Goal: Transaction & Acquisition: Purchase product/service

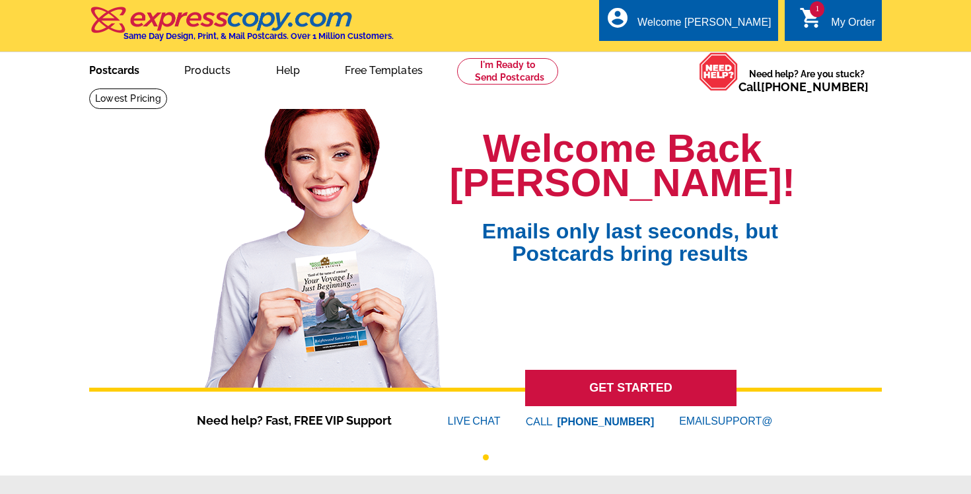
click at [126, 68] on link "Postcards" at bounding box center [114, 68] width 92 height 31
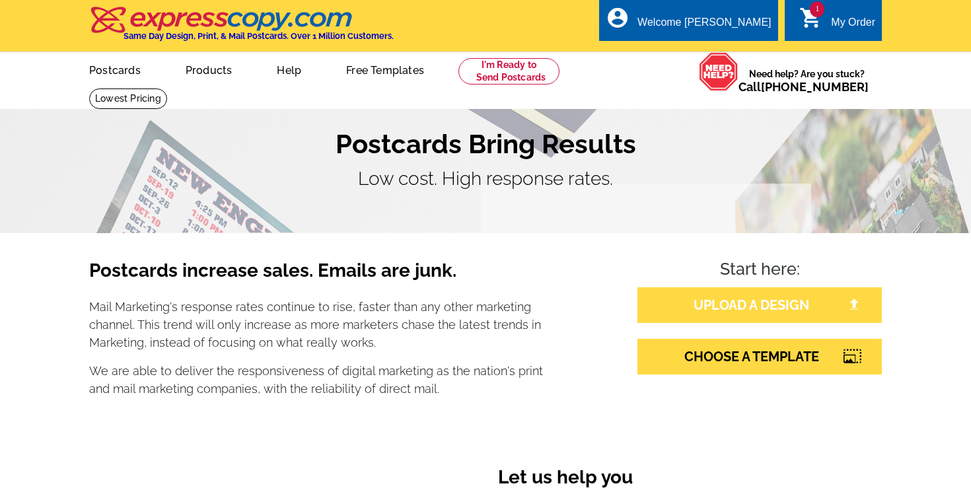
click at [711, 306] on link "UPLOAD A DESIGN" at bounding box center [759, 305] width 244 height 36
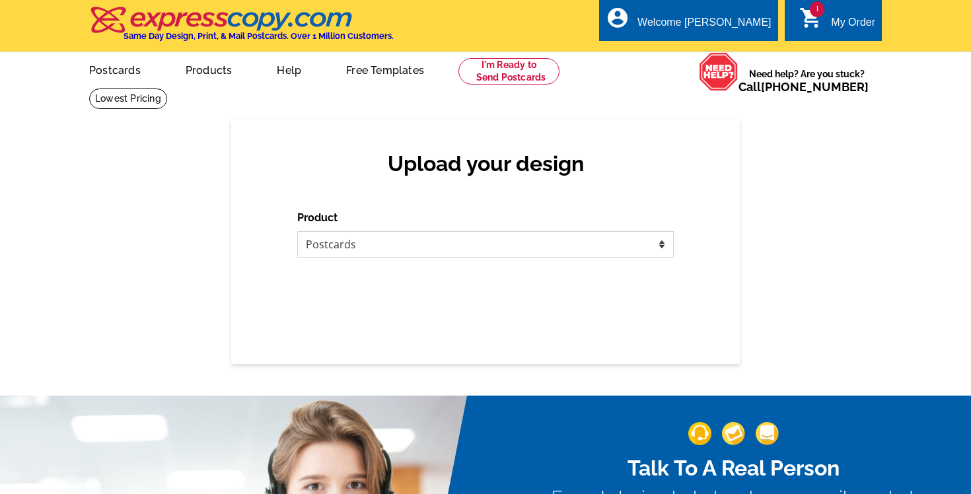
click at [659, 238] on select "Please select the type of file... Postcards Business Cards Letters and flyers G…" at bounding box center [485, 244] width 376 height 26
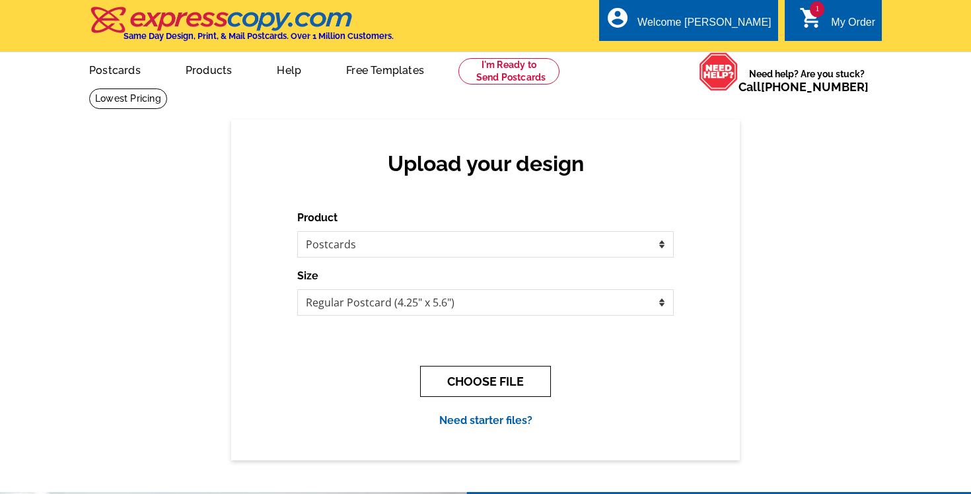
click at [464, 376] on button "CHOOSE FILE" at bounding box center [485, 381] width 131 height 31
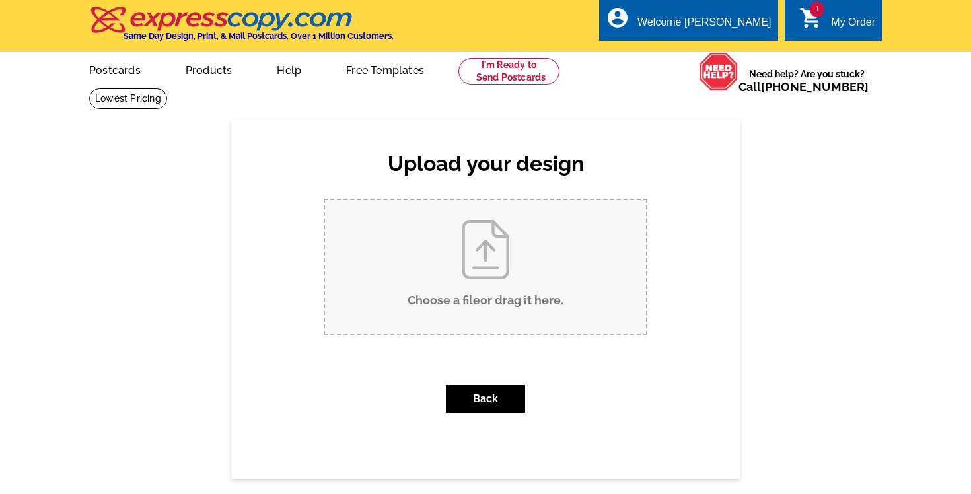
click at [501, 242] on input "Choose a file or drag it here ." at bounding box center [485, 266] width 321 height 133
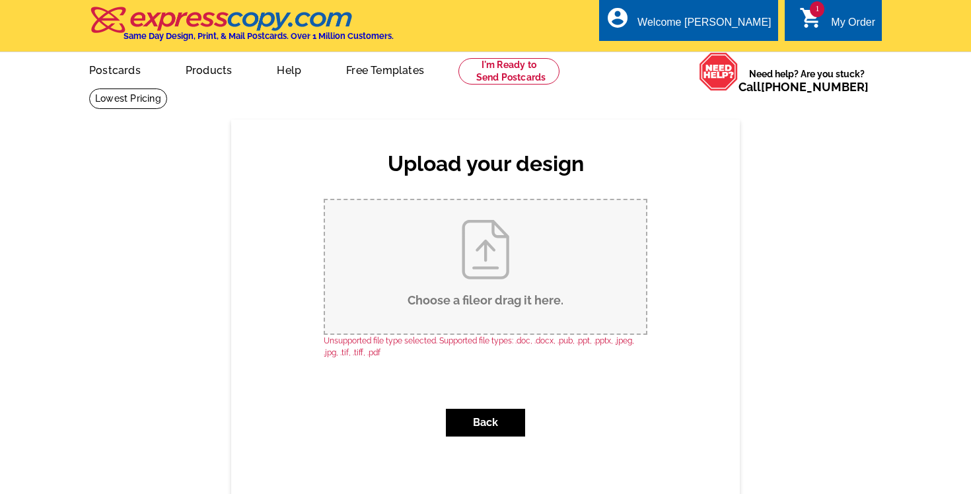
click at [487, 291] on input "Choose a file or drag it here ." at bounding box center [485, 266] width 321 height 133
type input "C:\fakepath\1.jpg"
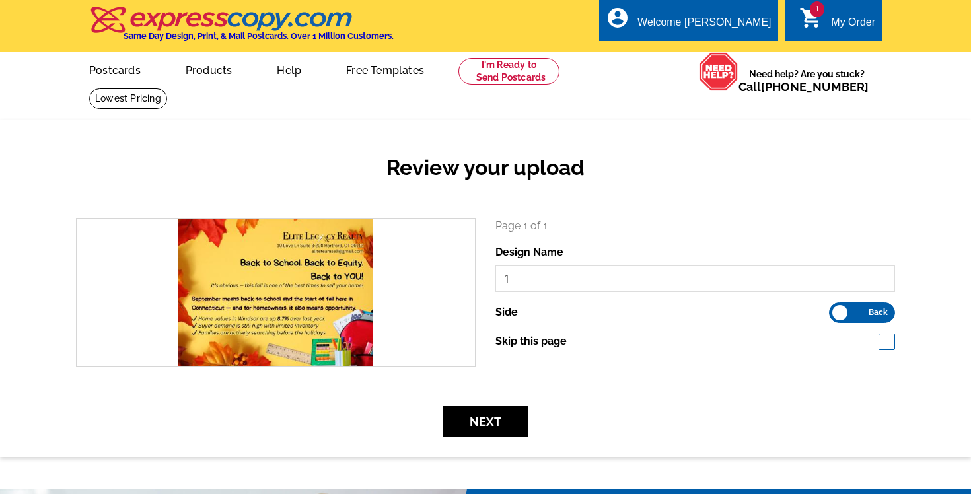
click at [859, 314] on label "Front Back" at bounding box center [862, 312] width 66 height 20
click at [835, 309] on input "Front Back" at bounding box center [835, 309] width 0 height 0
click at [497, 425] on button "Next" at bounding box center [485, 421] width 86 height 31
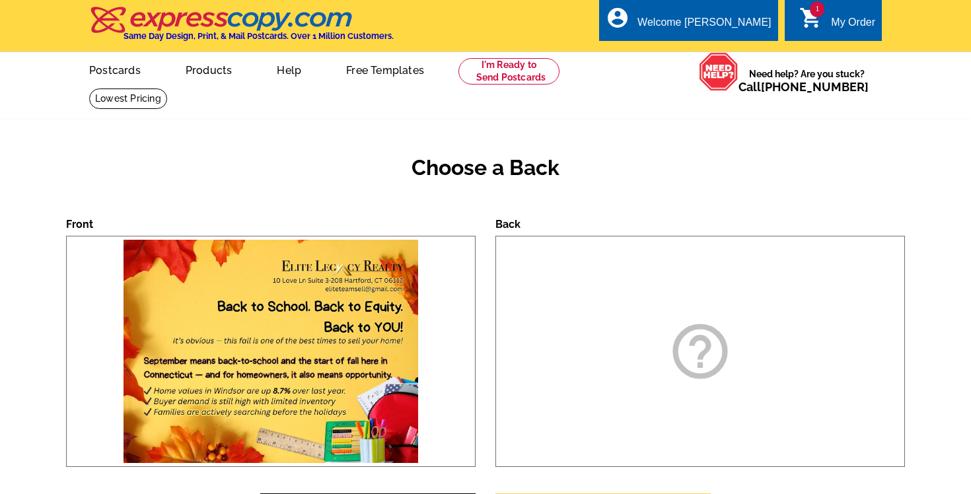
scroll to position [149, 0]
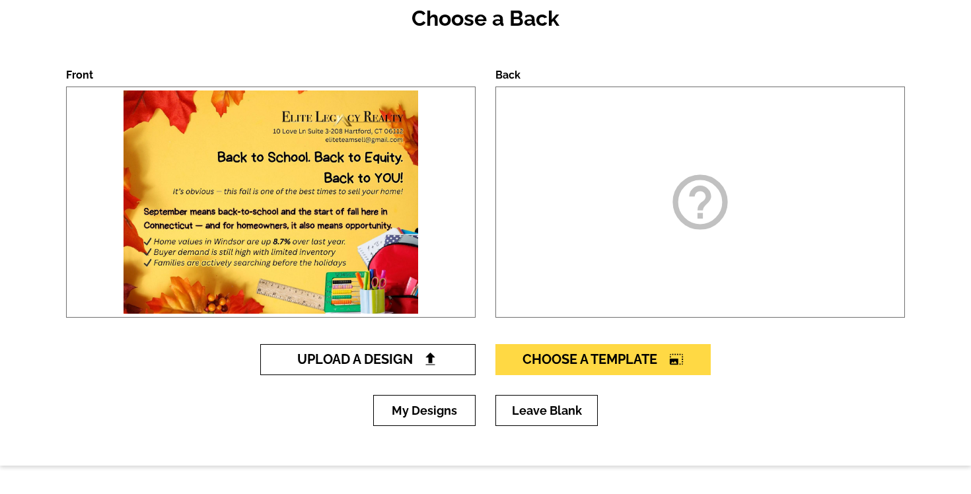
click at [380, 352] on span "Upload A Design" at bounding box center [368, 359] width 142 height 16
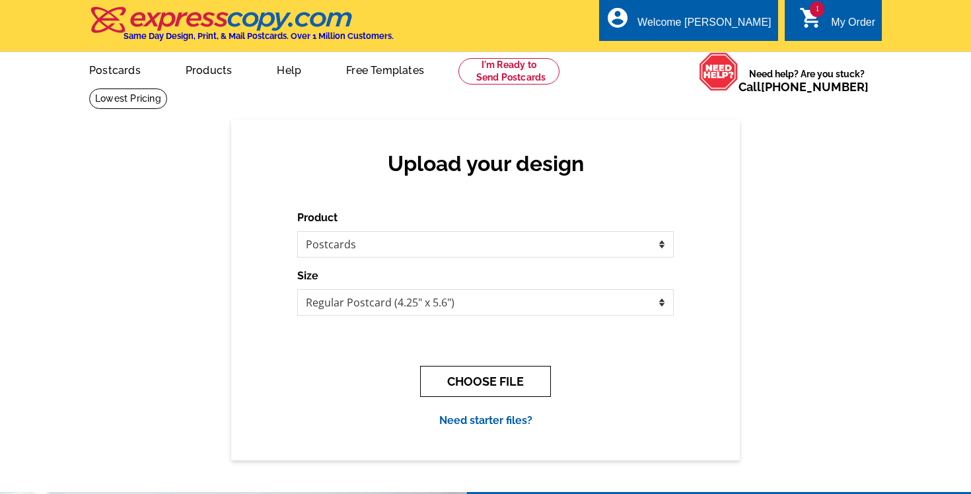
click at [458, 377] on button "CHOOSE FILE" at bounding box center [485, 381] width 131 height 31
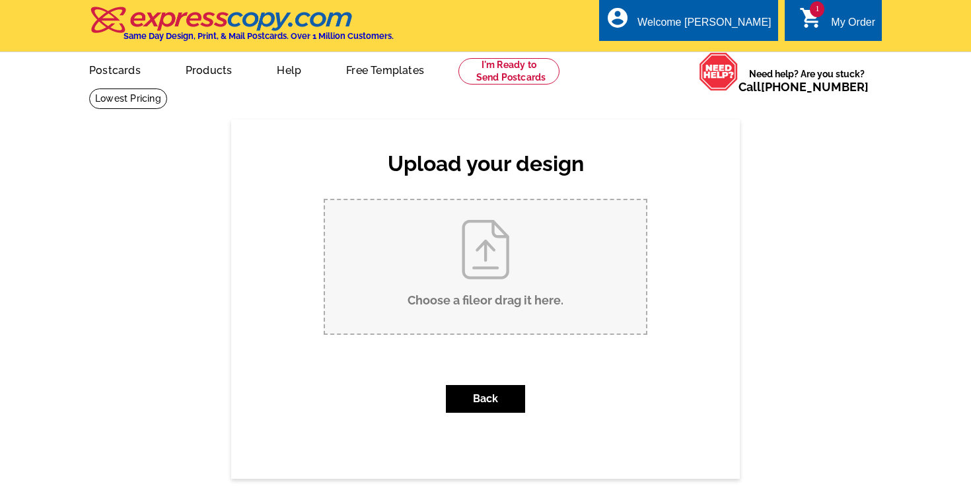
click at [491, 293] on input "Choose a file or drag it here ." at bounding box center [485, 266] width 321 height 133
type input "C:\fakepath\2.jpg"
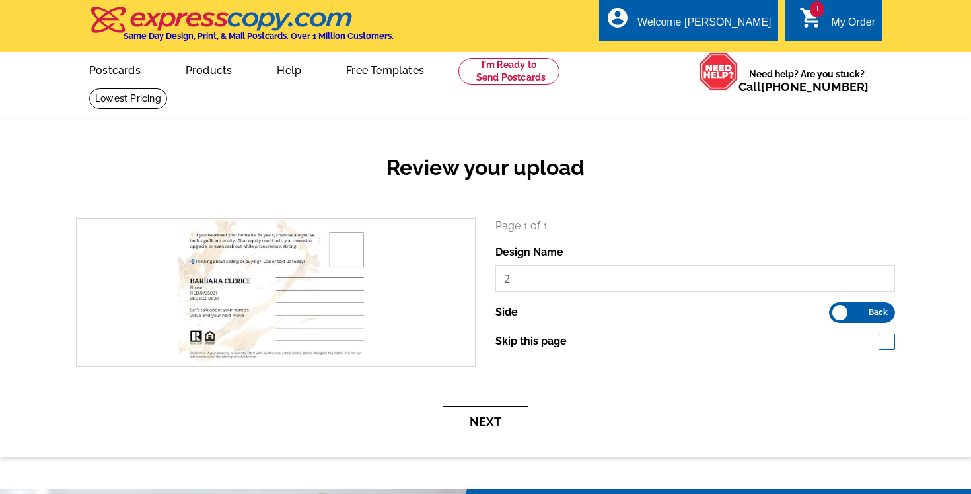
click at [489, 422] on button "Next" at bounding box center [485, 421] width 86 height 31
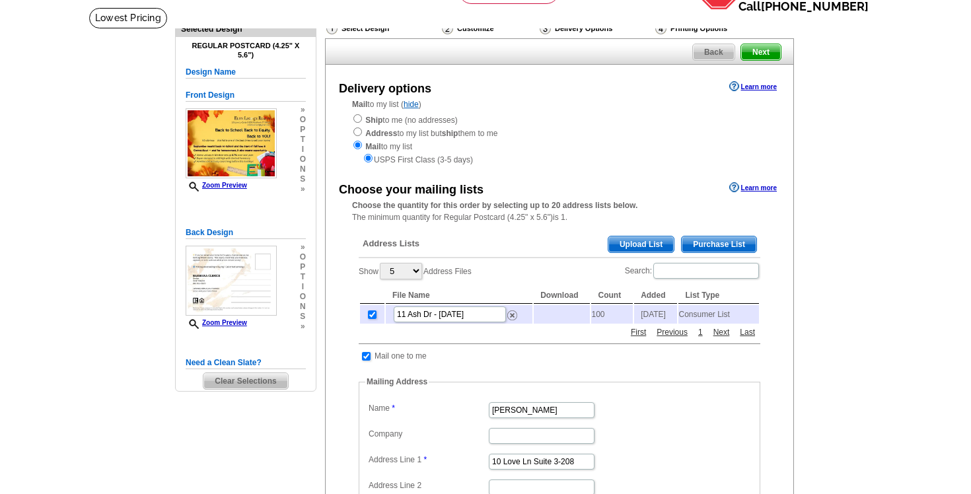
scroll to position [87, 0]
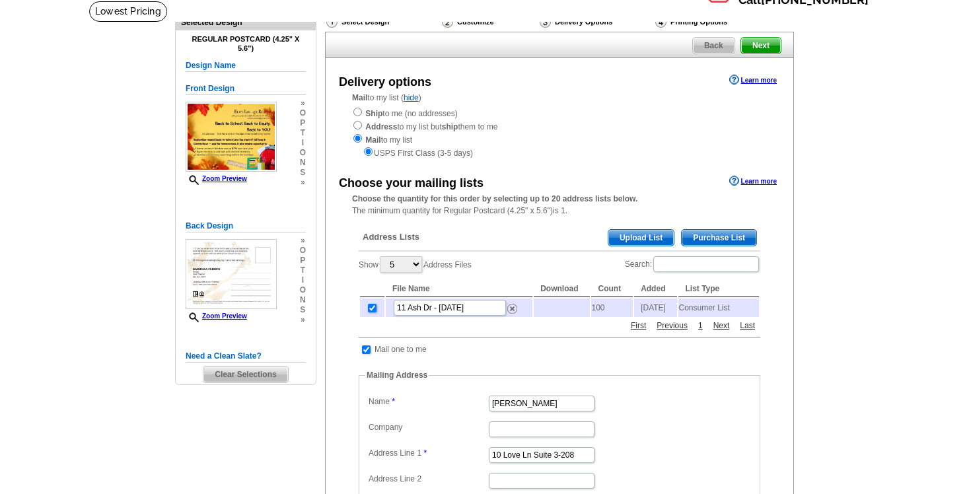
click at [372, 310] on input "checkbox" at bounding box center [372, 308] width 9 height 9
checkbox input "false"
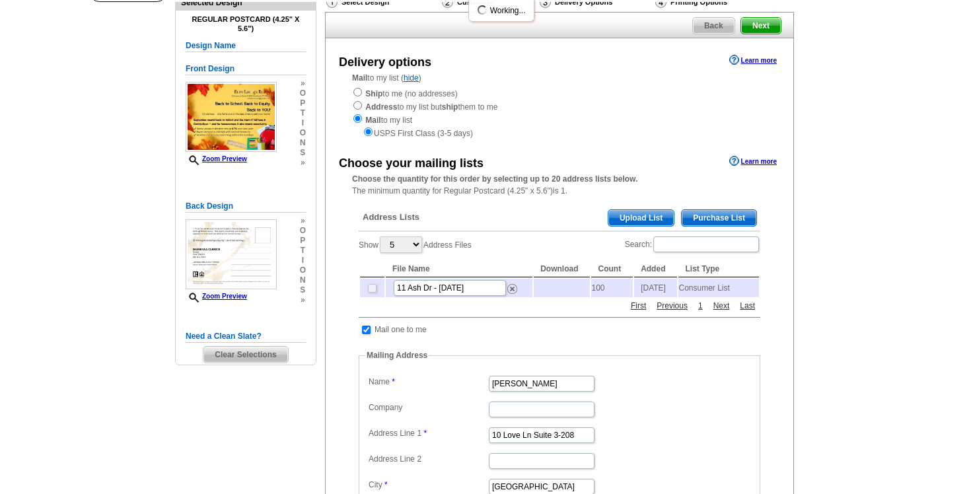
scroll to position [111, 0]
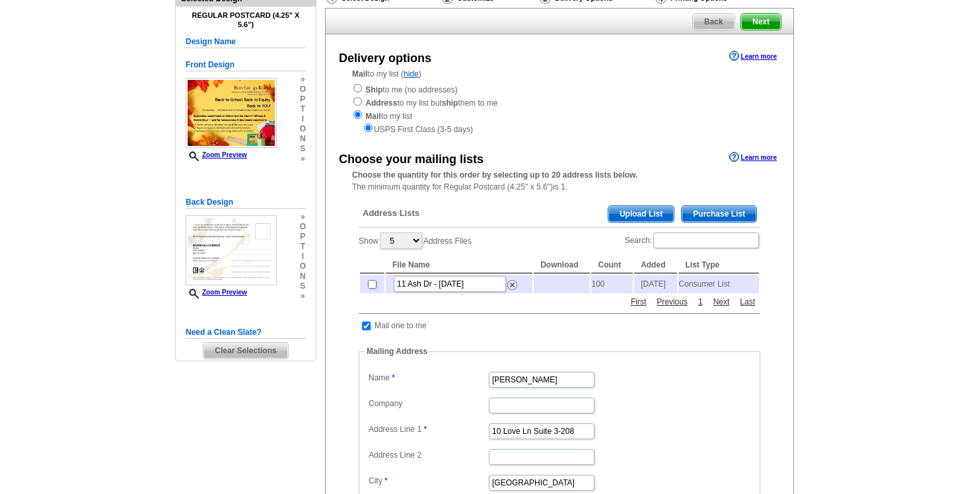
click at [725, 215] on span "Purchase List" at bounding box center [718, 214] width 75 height 16
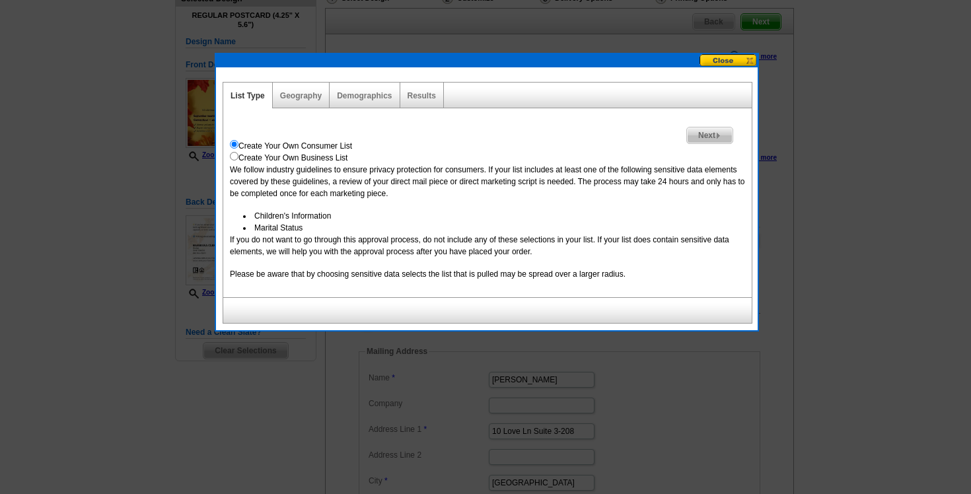
click at [703, 135] on span "Next" at bounding box center [710, 135] width 46 height 16
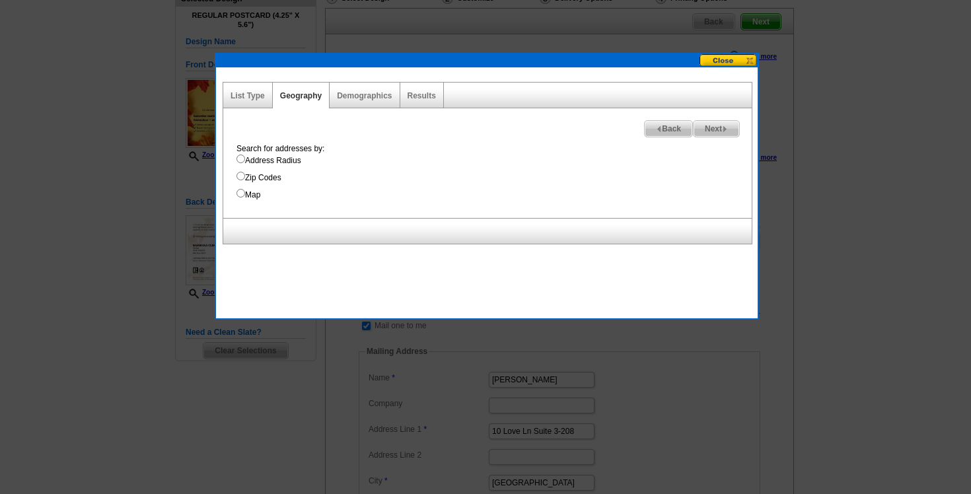
click at [273, 160] on label "Address Radius" at bounding box center [493, 161] width 515 height 12
click at [245, 160] on input "Address Radius" at bounding box center [240, 159] width 9 height 9
radio input "true"
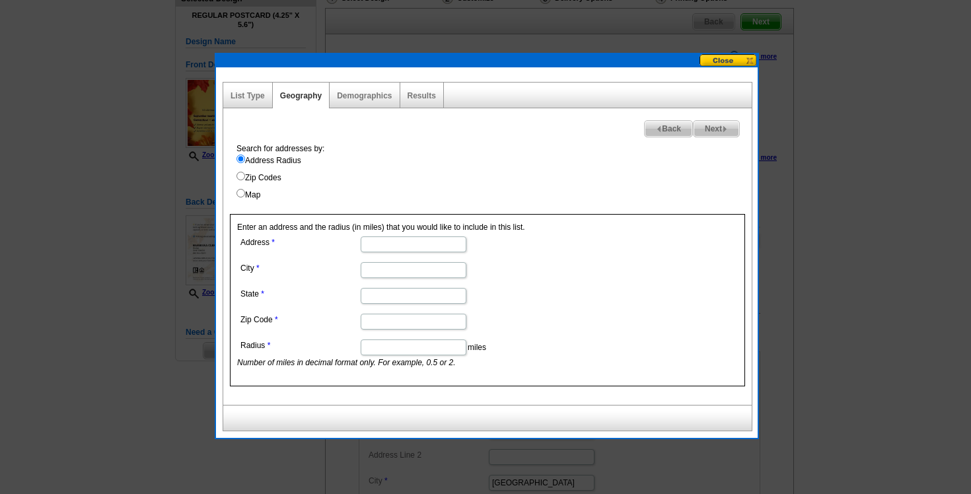
click at [401, 246] on input "Address" at bounding box center [414, 244] width 106 height 16
paste input "914 High Path Rd, Windsor, CT 06095, United States"
click at [384, 242] on input "914 High Path Rd, Windsor, CT 06095, United States" at bounding box center [414, 244] width 106 height 16
click at [361, 243] on input "914 High Path Rd, Windsor, CT 06095, United States" at bounding box center [414, 244] width 106 height 16
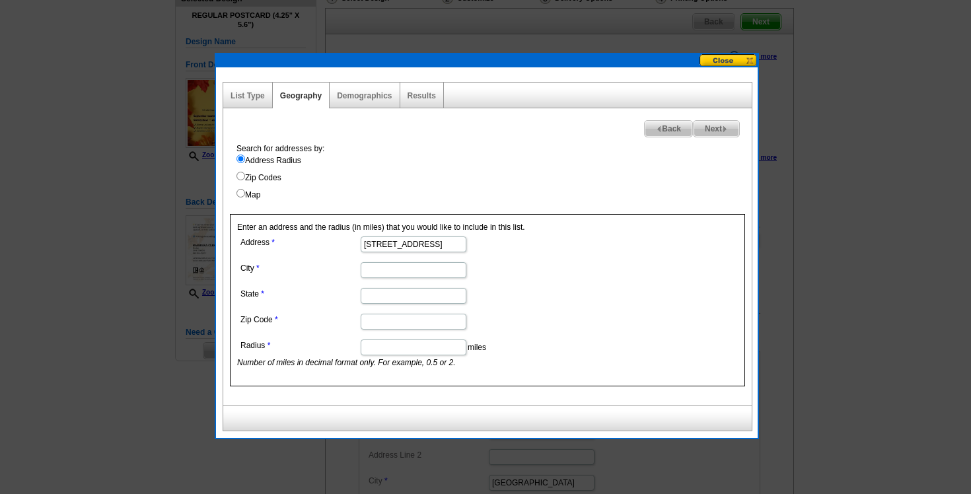
type input "914 High Path Rd, Windsor, CT 06095, United States"
click at [424, 293] on input "State" at bounding box center [414, 296] width 106 height 16
type input "CT"
click at [407, 264] on input "City" at bounding box center [414, 270] width 106 height 16
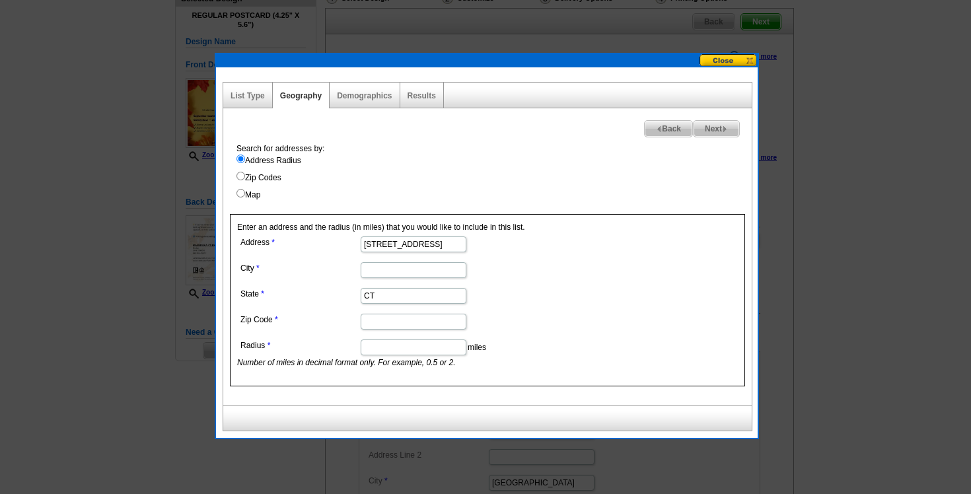
click at [426, 243] on input "914 High Path Rd, Windsor, CT 06095, United States" at bounding box center [414, 244] width 106 height 16
click at [417, 270] on input "City" at bounding box center [414, 270] width 106 height 16
type input "Windsor"
click at [393, 319] on input "Zip Code" at bounding box center [414, 322] width 106 height 16
type input "06112"
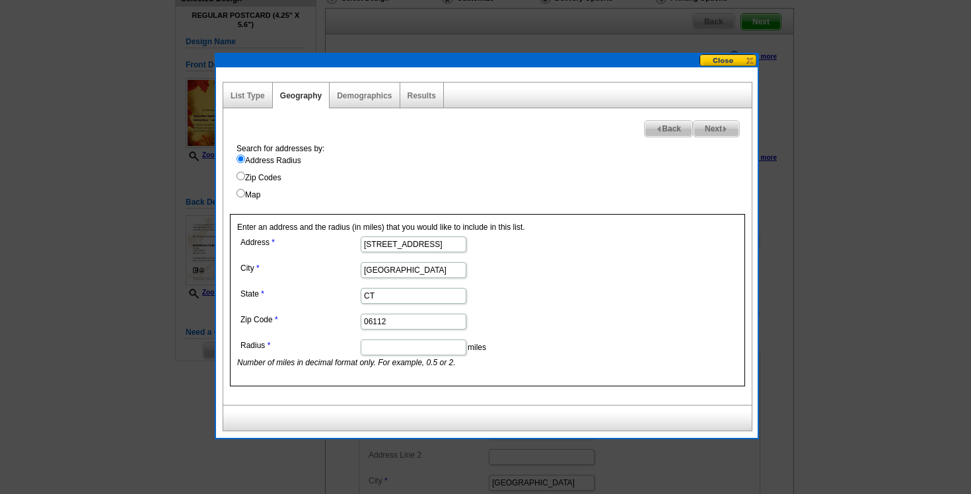
click at [425, 243] on input "914 High Path Rd, Windsor, CT 06095, United States" at bounding box center [414, 244] width 106 height 16
drag, startPoint x: 425, startPoint y: 243, endPoint x: 501, endPoint y: 250, distance: 75.6
click at [501, 250] on dd "914 High Path Rd, Windsor, CT 06095, United States" at bounding box center [412, 243] width 351 height 20
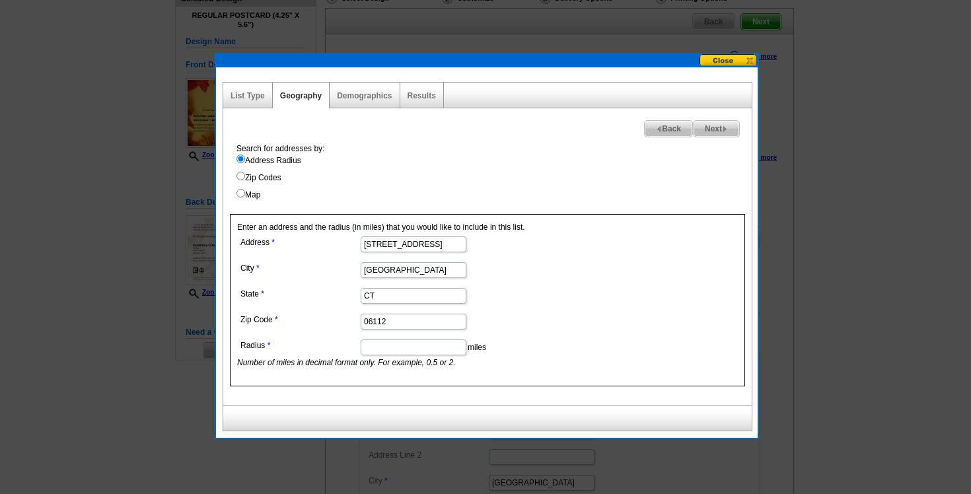
type input "914 High Path Rd"
click at [393, 322] on input "06112" at bounding box center [414, 322] width 106 height 16
click at [394, 353] on input "Radius" at bounding box center [414, 347] width 106 height 16
click at [383, 323] on input "06085" at bounding box center [414, 322] width 106 height 16
type input "06095"
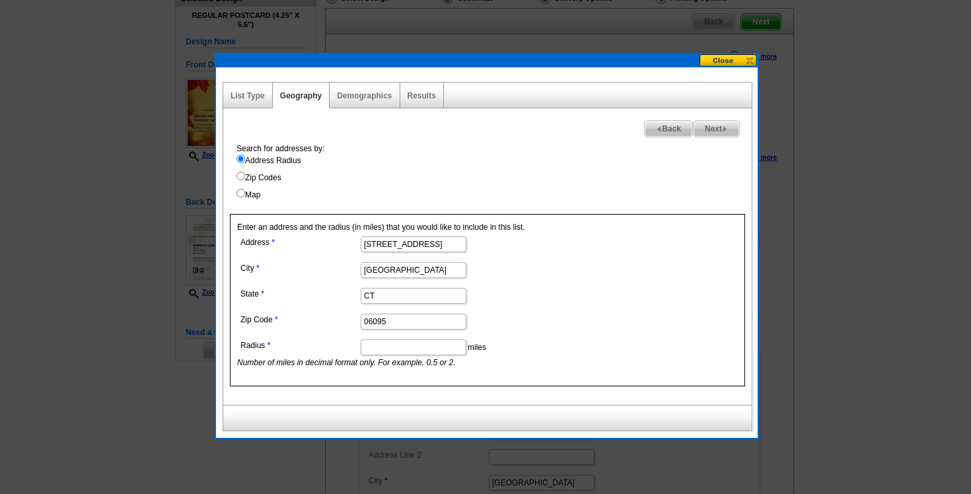
click at [436, 343] on input "Radius" at bounding box center [414, 347] width 106 height 16
type input ".5"
click at [714, 131] on span "Next" at bounding box center [716, 129] width 46 height 16
select select
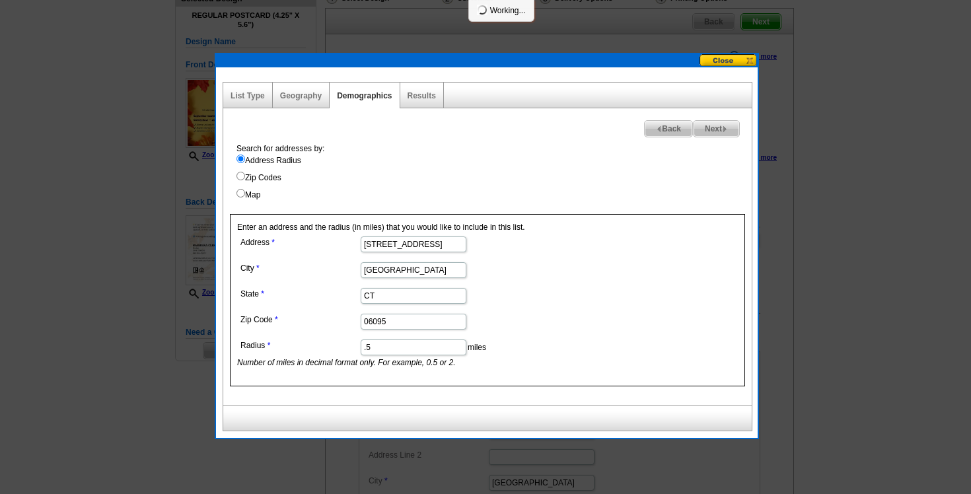
select select
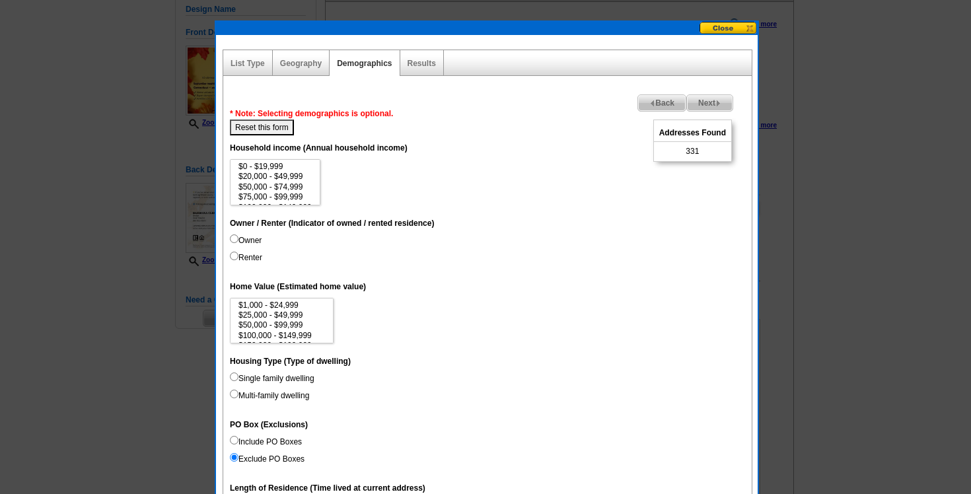
scroll to position [144, 0]
click at [235, 238] on input "Owner" at bounding box center [234, 238] width 9 height 9
radio input "true"
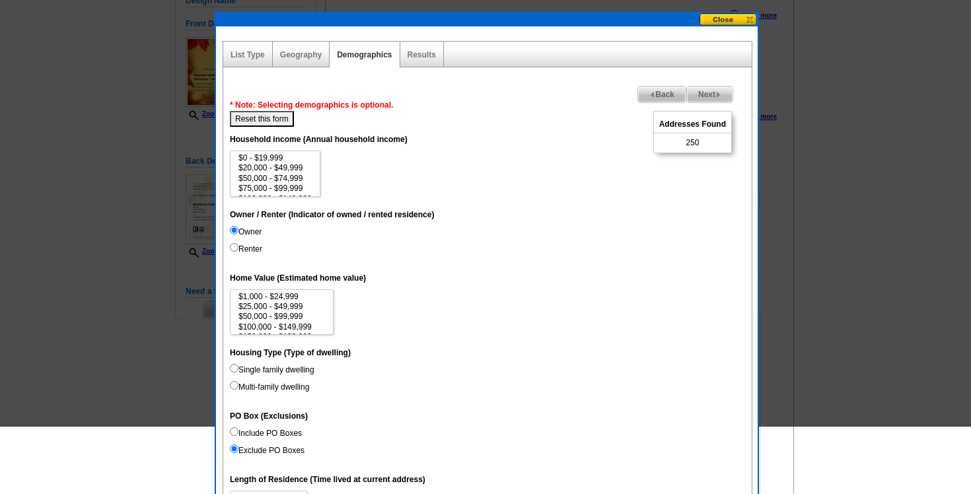
scroll to position [85, 0]
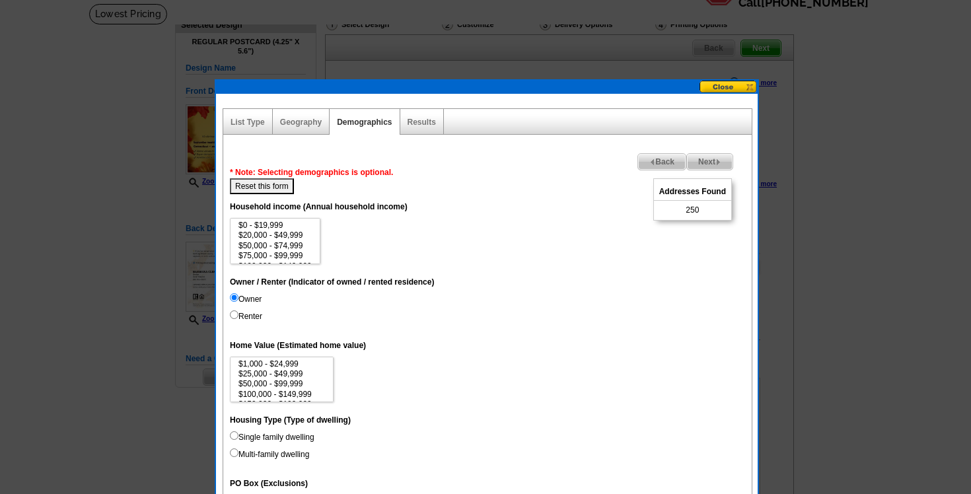
click at [721, 164] on span "Next" at bounding box center [710, 162] width 46 height 16
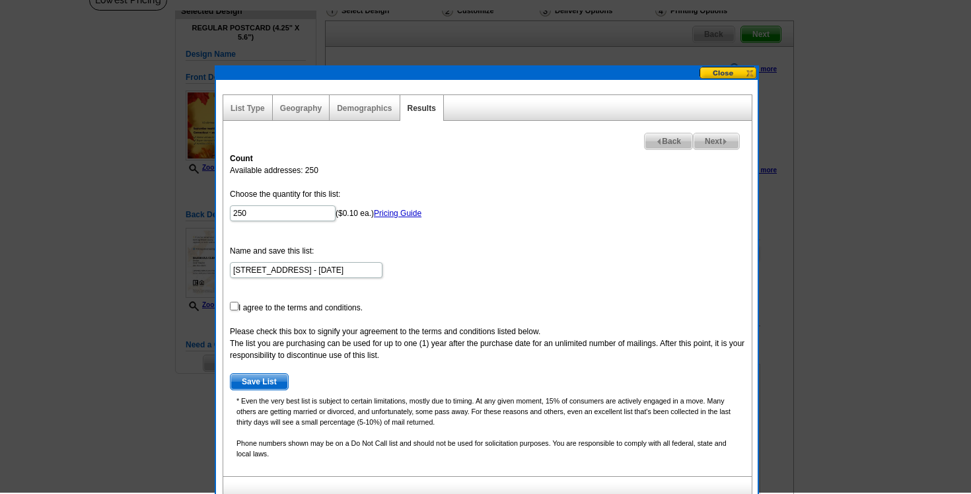
scroll to position [99, 0]
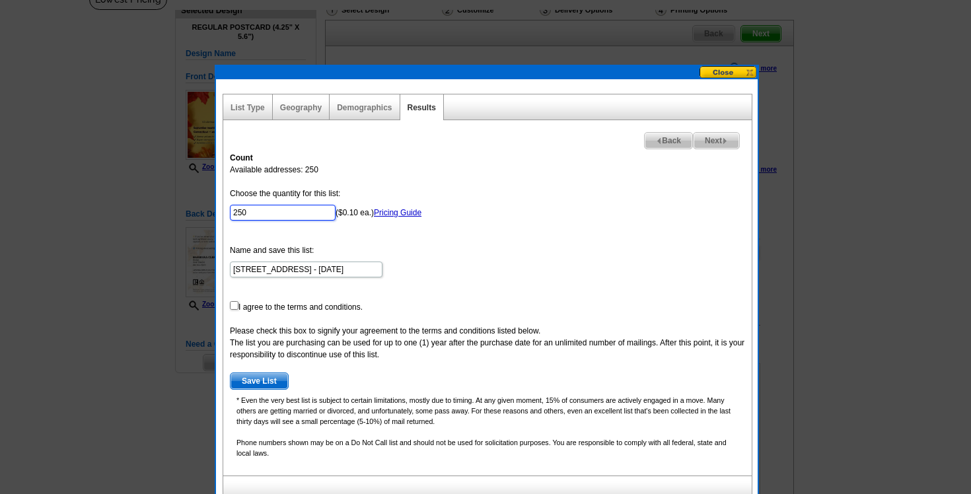
click at [267, 210] on input "250" at bounding box center [283, 213] width 106 height 16
drag, startPoint x: 267, startPoint y: 210, endPoint x: 220, endPoint y: 211, distance: 47.5
click at [220, 211] on div "List Type Geography Map Demographics Results Next Back Count Available addresse…" at bounding box center [486, 293] width 541 height 429
click at [279, 217] on input "1" at bounding box center [283, 213] width 106 height 16
type input "100"
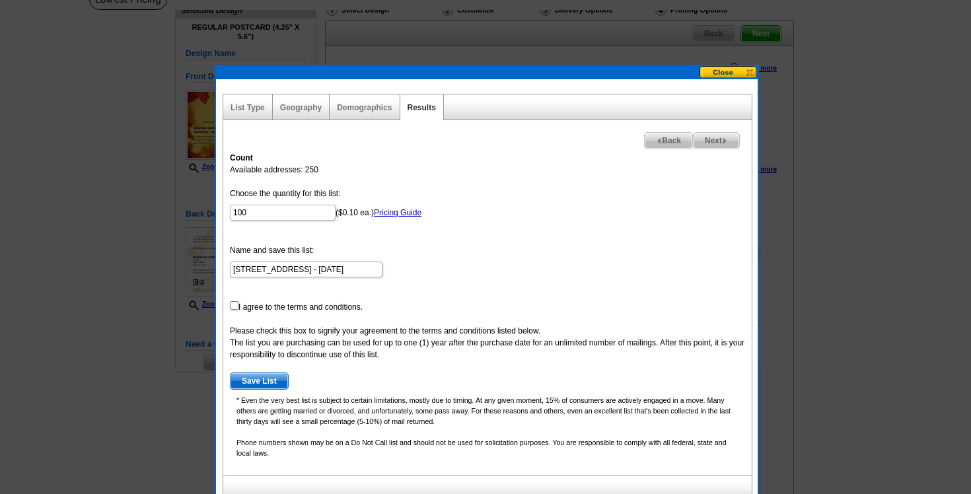
click at [233, 300] on form "Choose the quantity for this list: 100 ($0.10 ea.) Pricing Guide Name and save …" at bounding box center [487, 289] width 515 height 202
click at [233, 304] on input "checkbox" at bounding box center [234, 305] width 9 height 9
checkbox input "true"
click at [261, 380] on span "Save List" at bounding box center [258, 381] width 57 height 16
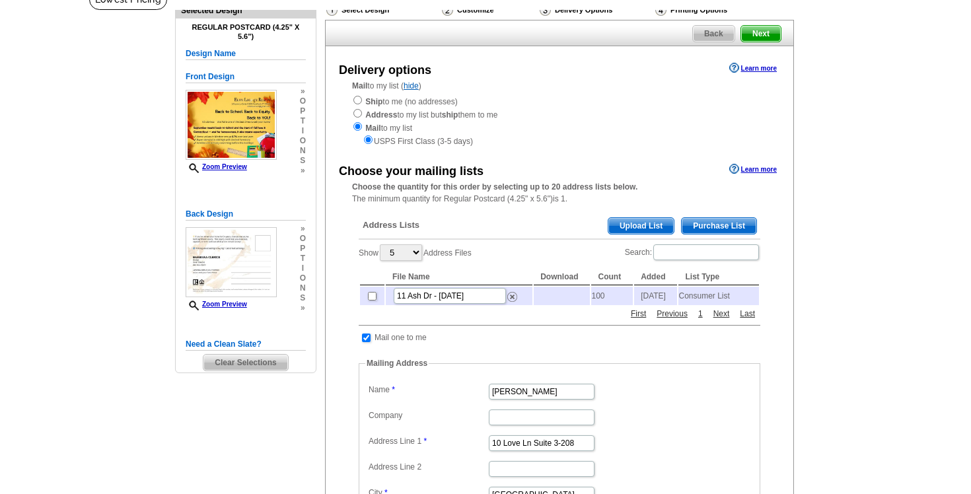
scroll to position [100, 0]
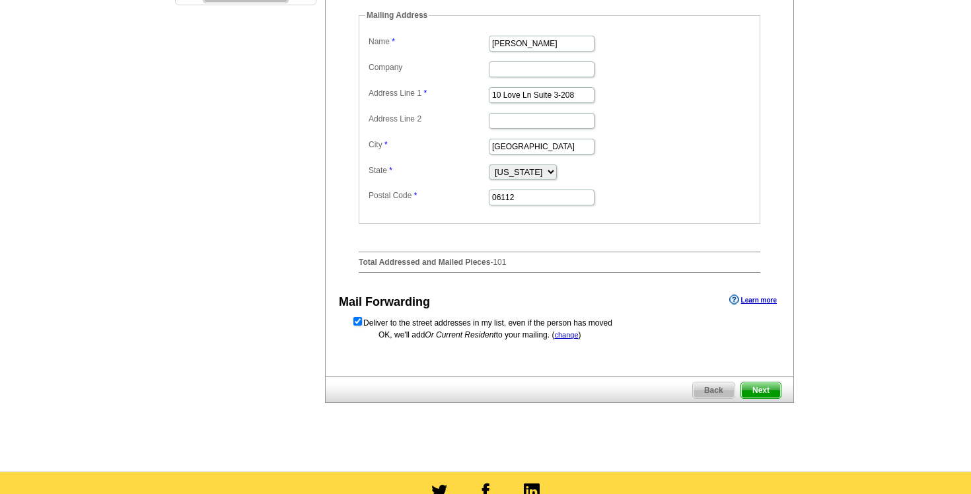
scroll to position [470, 0]
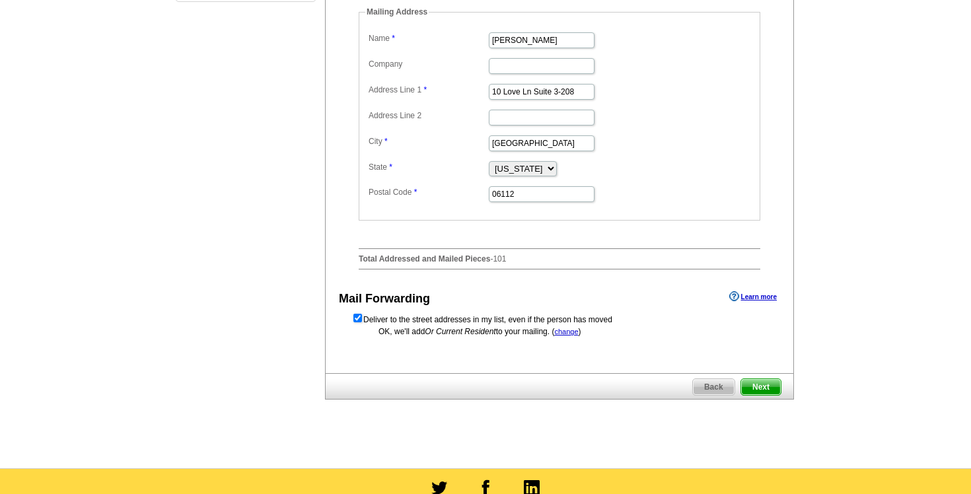
click at [769, 395] on span "Next" at bounding box center [761, 387] width 40 height 16
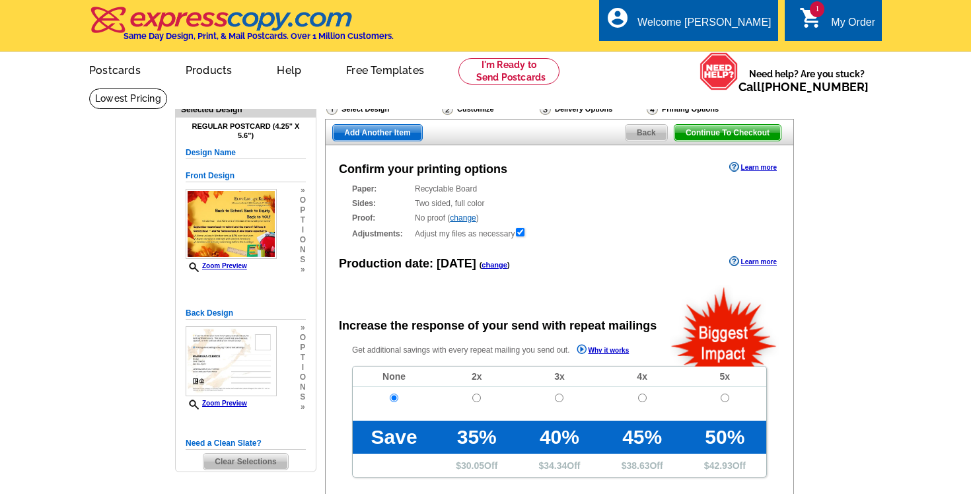
radio input "false"
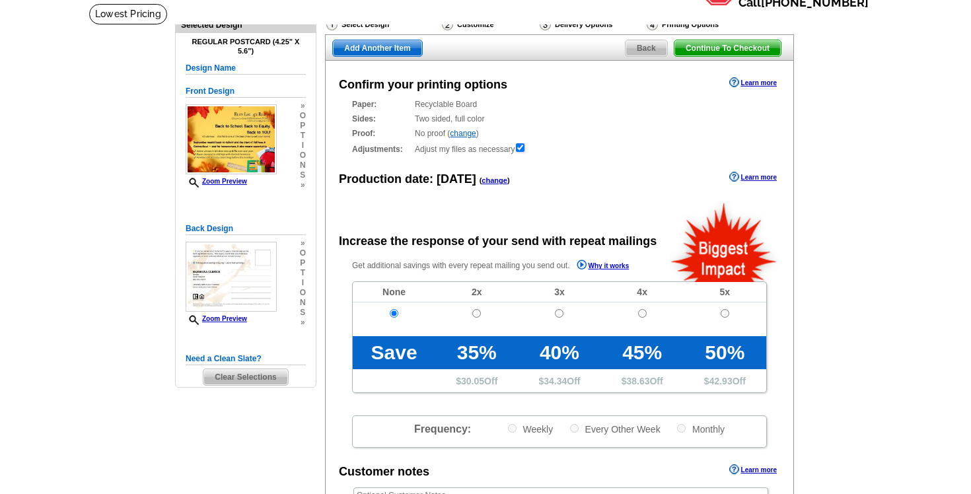
scroll to position [84, 0]
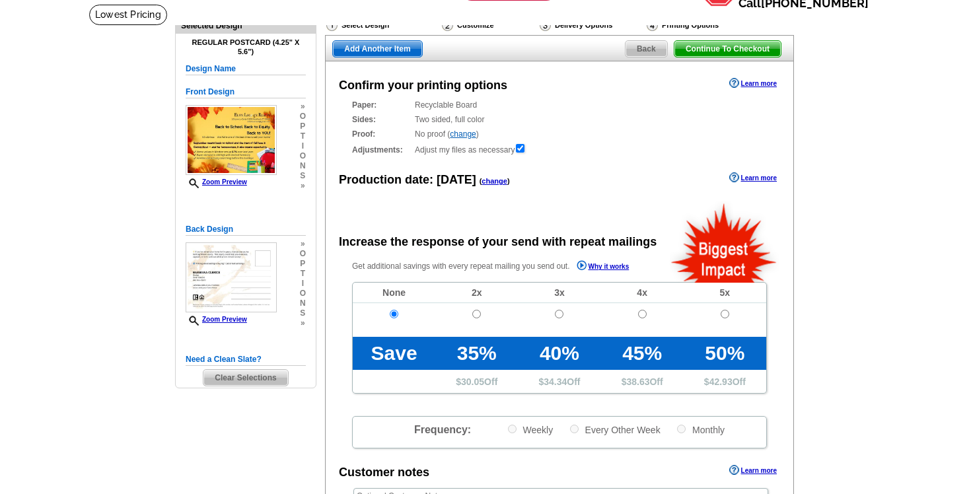
click at [468, 130] on link "change" at bounding box center [463, 133] width 26 height 9
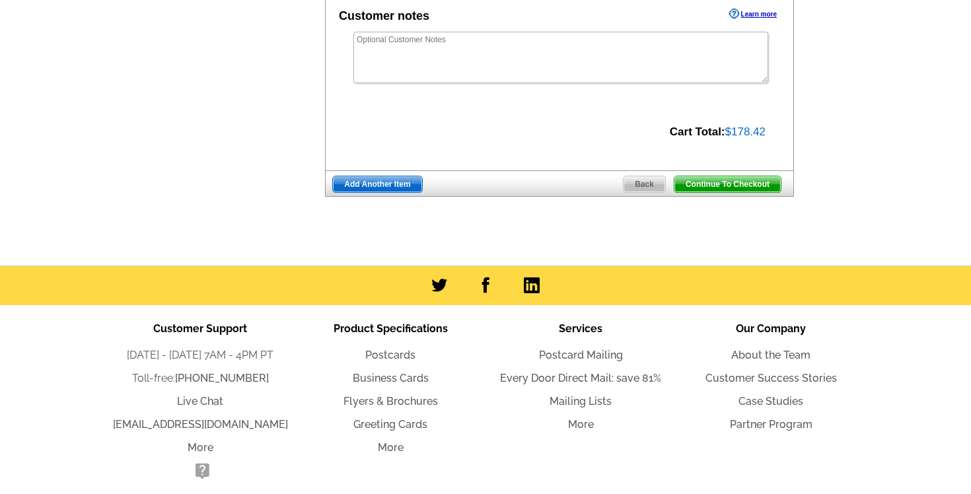
scroll to position [606, 0]
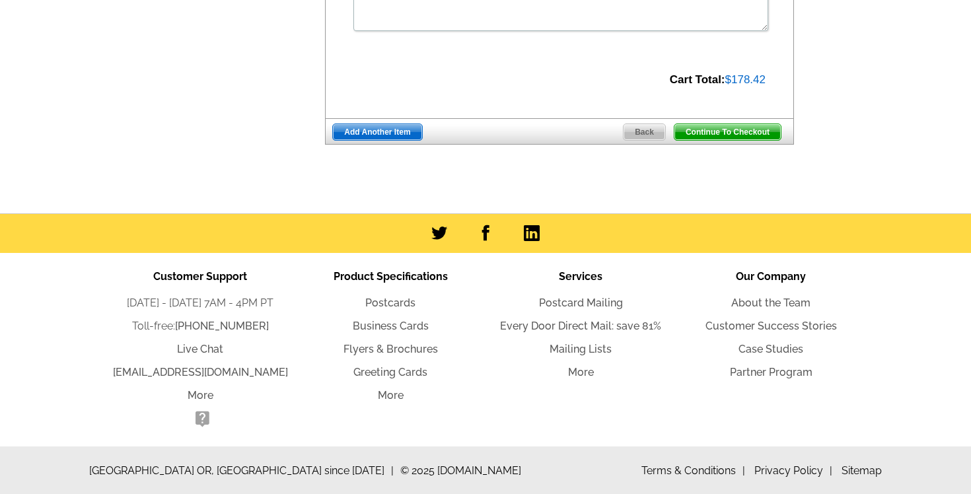
click at [751, 133] on span "Continue To Checkout" at bounding box center [727, 132] width 106 height 16
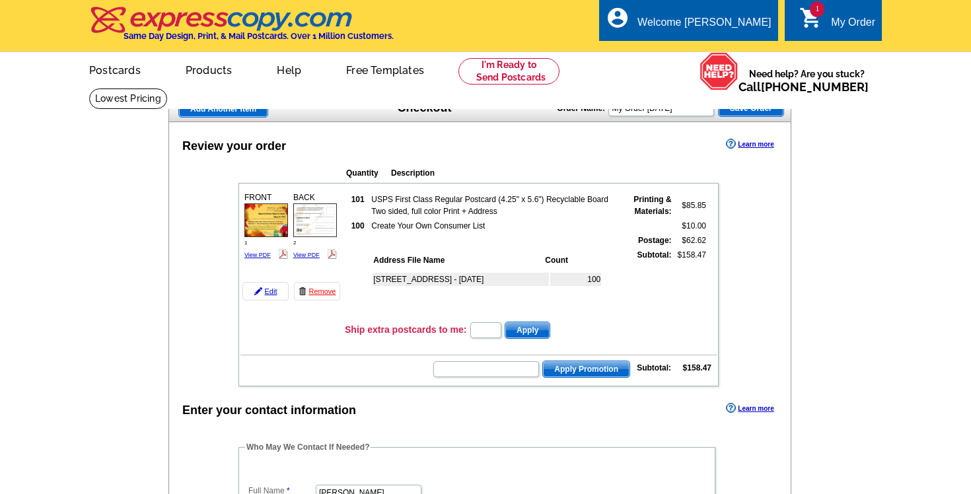
click at [746, 110] on span "Save Order" at bounding box center [750, 108] width 65 height 16
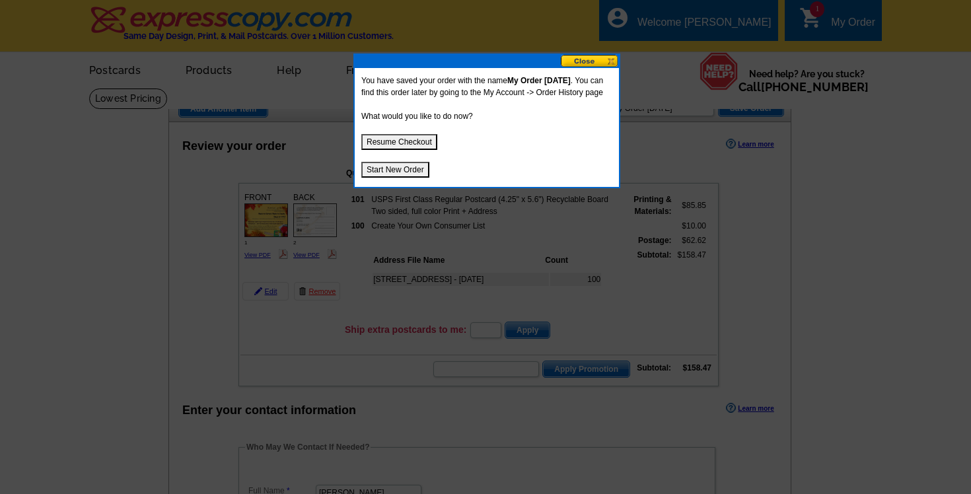
click at [559, 64] on div at bounding box center [487, 61] width 264 height 13
click at [568, 60] on button at bounding box center [590, 61] width 58 height 13
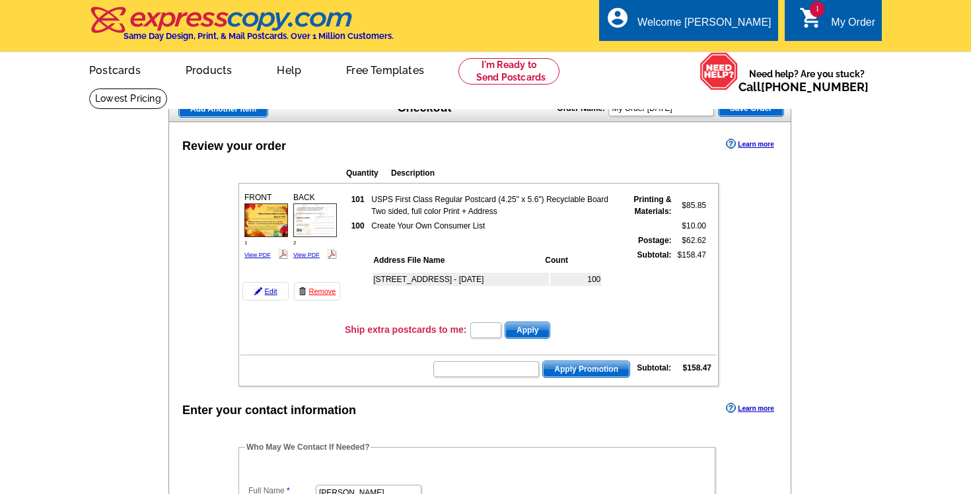
click at [229, 26] on img at bounding box center [221, 20] width 265 height 28
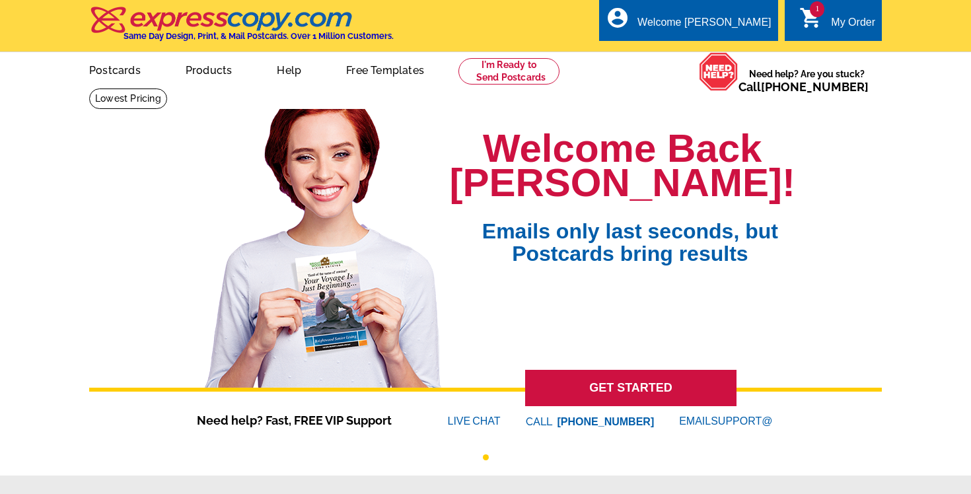
click at [812, 21] on icon "shopping_cart" at bounding box center [811, 18] width 24 height 24
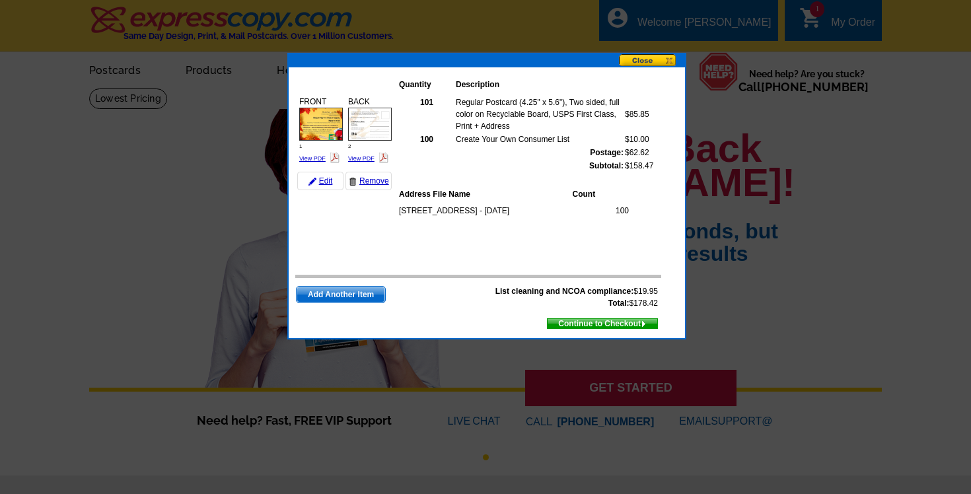
click at [639, 56] on button at bounding box center [652, 61] width 66 height 14
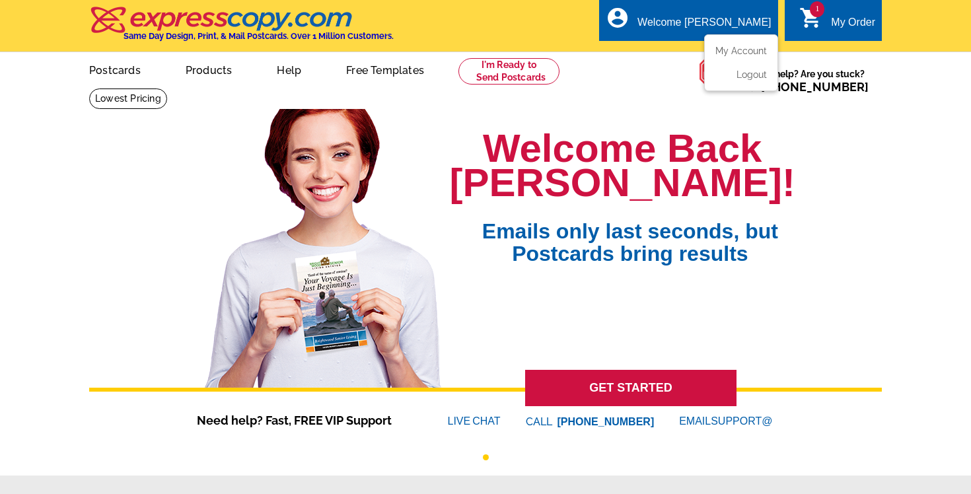
click at [691, 24] on div "Welcome [PERSON_NAME]" at bounding box center [703, 26] width 133 height 18
click at [723, 48] on link "My Account" at bounding box center [738, 51] width 57 height 12
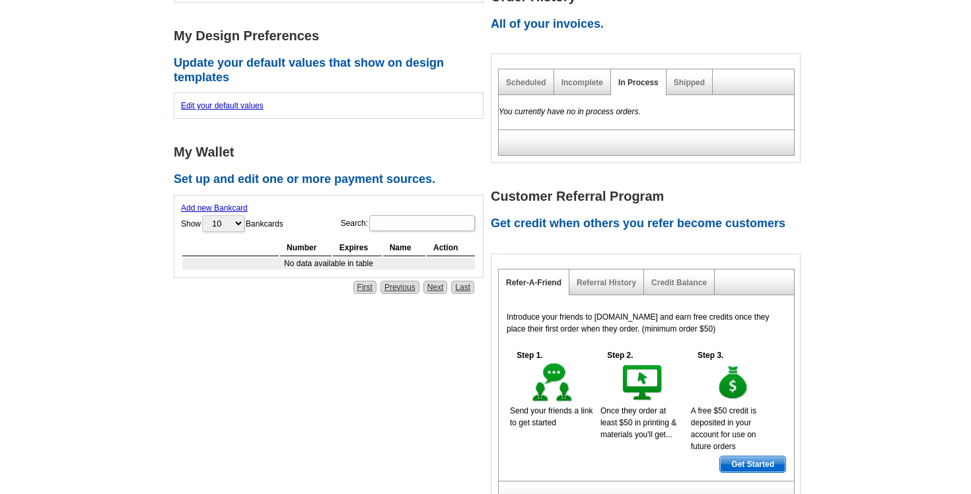
scroll to position [394, 0]
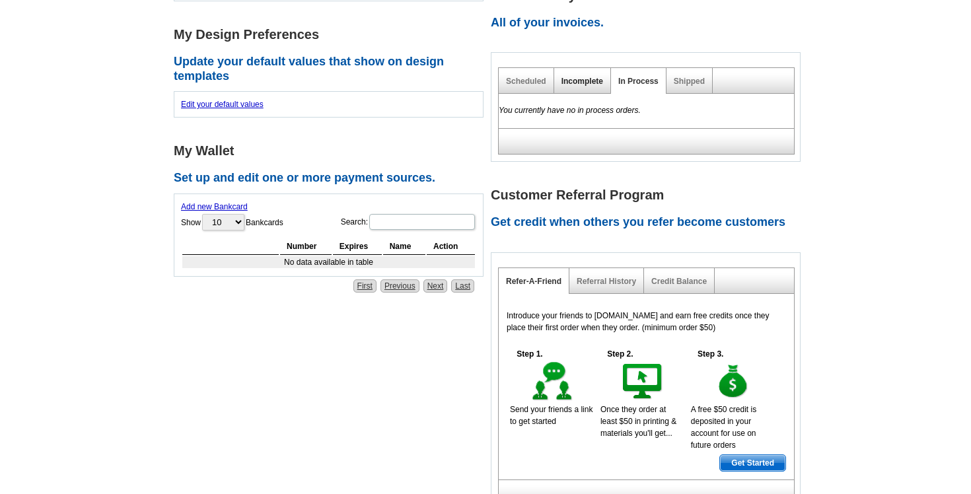
click at [571, 81] on link "Incomplete" at bounding box center [582, 81] width 42 height 9
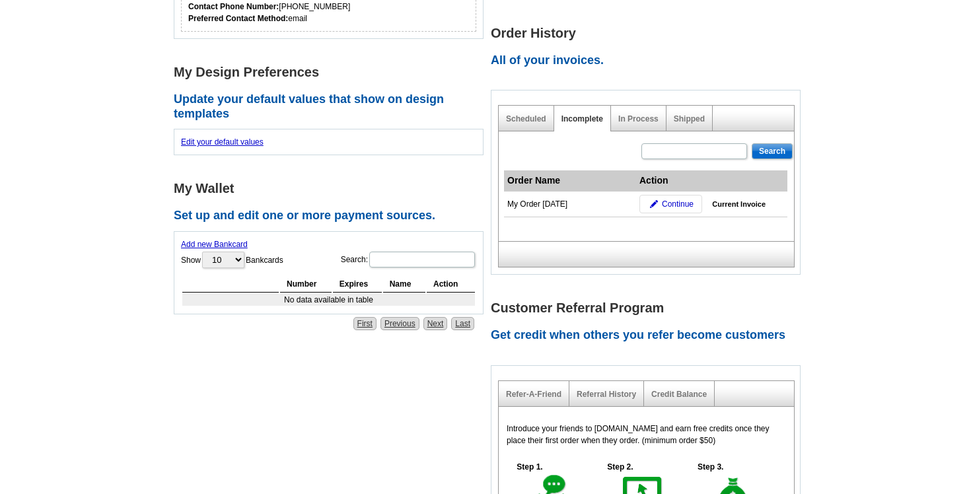
scroll to position [356, 0]
click at [522, 118] on link "Scheduled" at bounding box center [526, 119] width 40 height 9
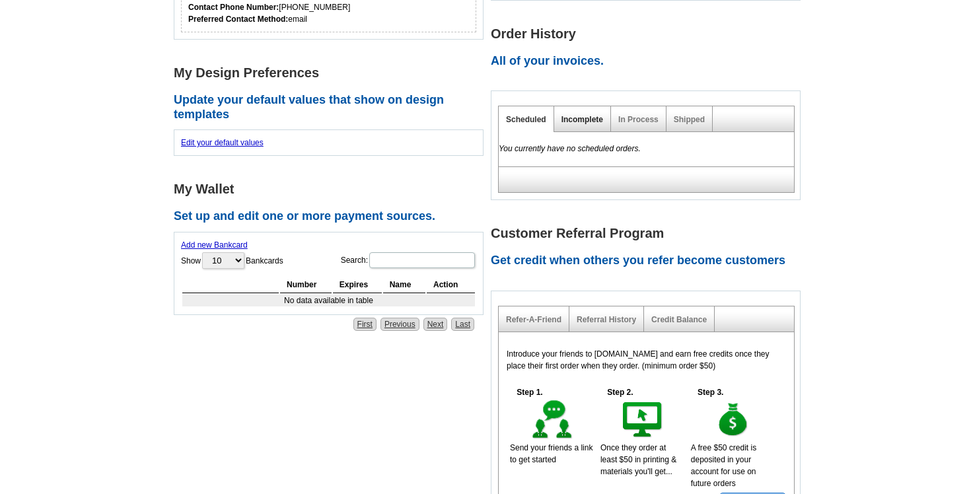
click at [584, 118] on link "Incomplete" at bounding box center [582, 119] width 42 height 9
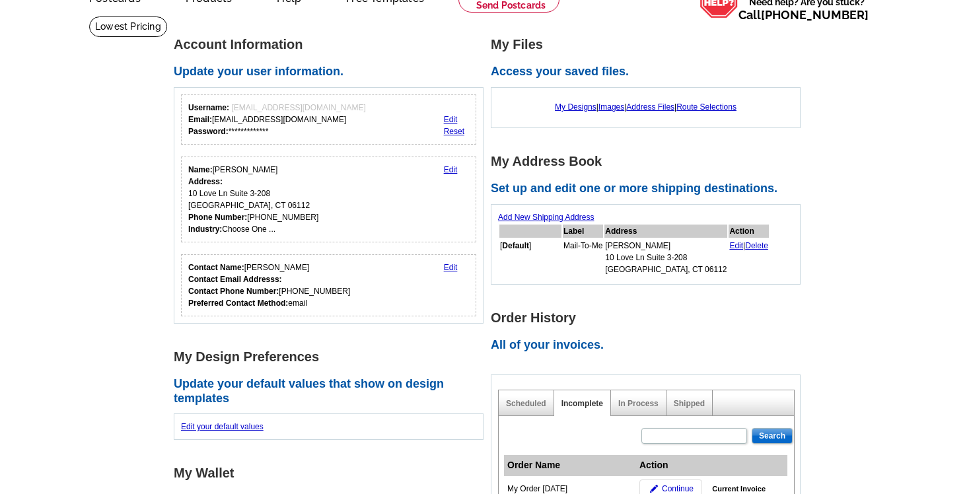
scroll to position [0, 0]
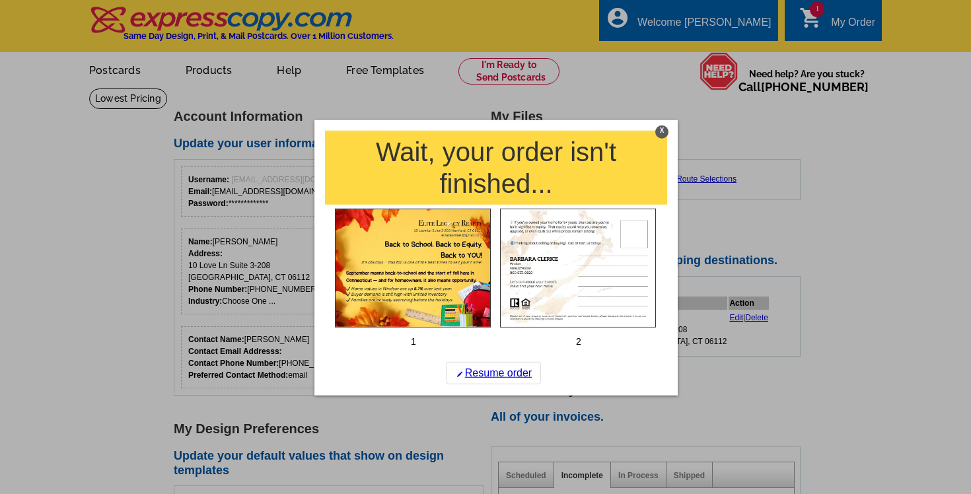
click at [664, 127] on div "X" at bounding box center [661, 131] width 13 height 13
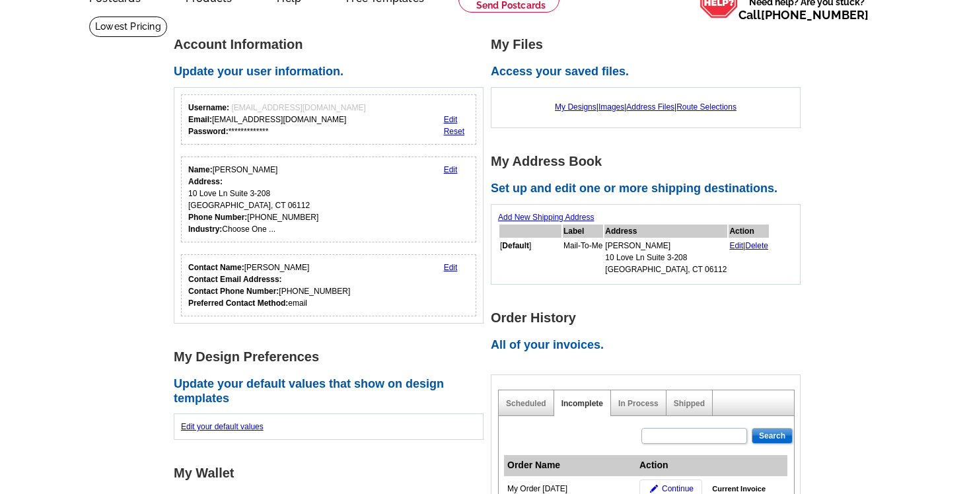
scroll to position [133, 0]
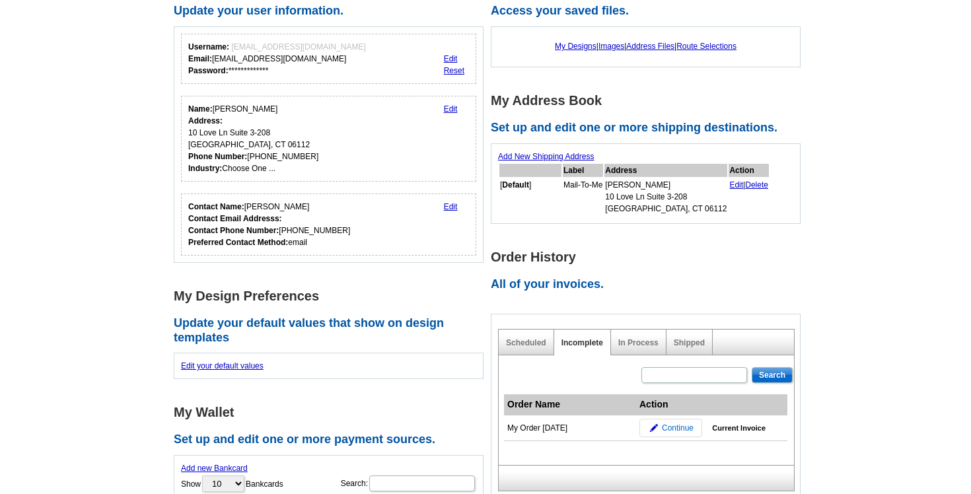
click at [679, 431] on span "Continue" at bounding box center [678, 428] width 32 height 12
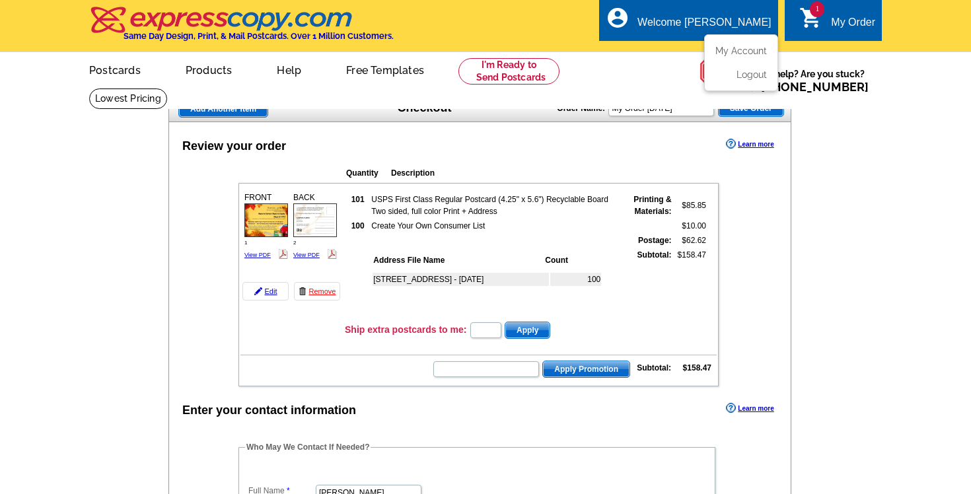
click at [687, 25] on div "Welcome [PERSON_NAME]" at bounding box center [703, 26] width 133 height 18
click at [729, 51] on link "My Account" at bounding box center [738, 51] width 57 height 12
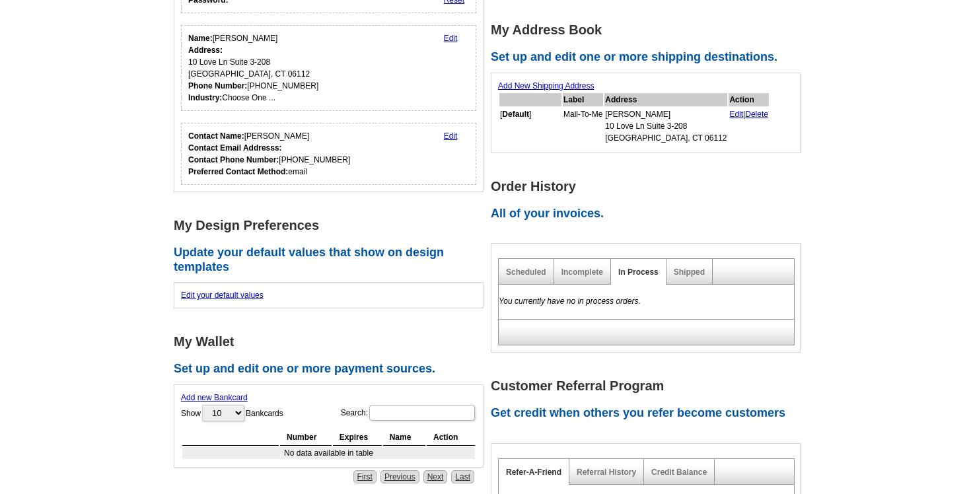
scroll to position [205, 0]
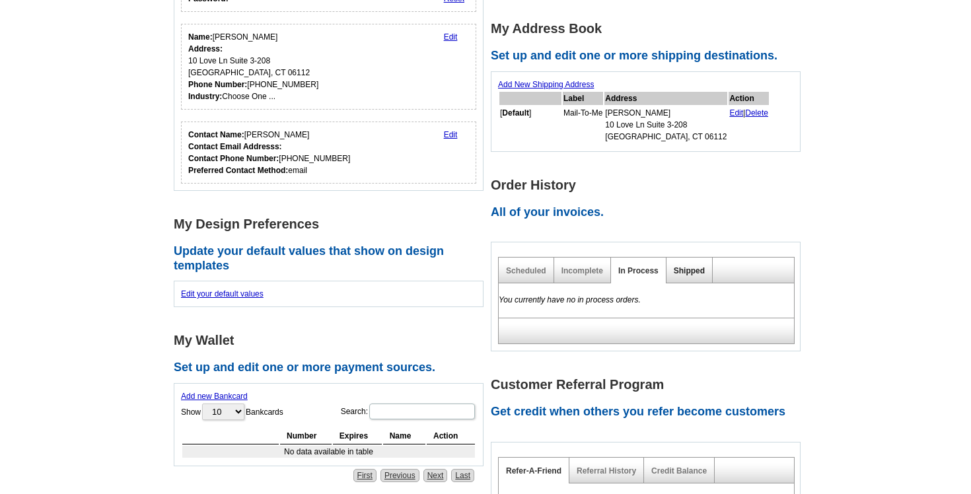
click at [689, 268] on link "Shipped" at bounding box center [689, 270] width 31 height 9
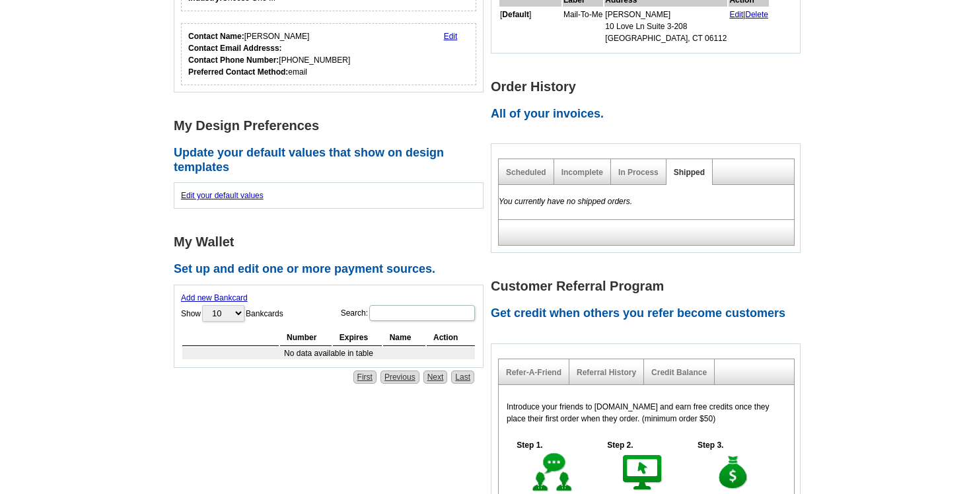
scroll to position [318, 0]
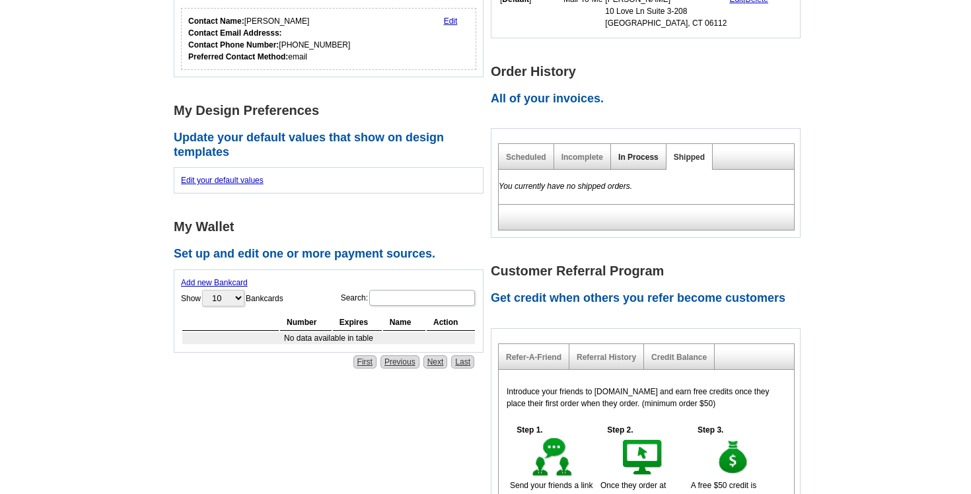
click at [621, 155] on link "In Process" at bounding box center [638, 157] width 40 height 9
click at [588, 156] on link "Incomplete" at bounding box center [582, 157] width 42 height 9
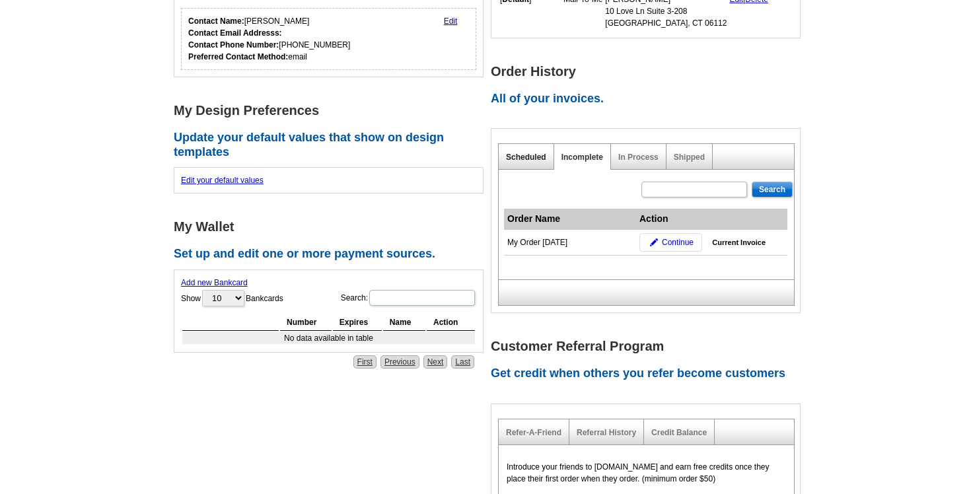
click at [529, 160] on link "Scheduled" at bounding box center [526, 157] width 40 height 9
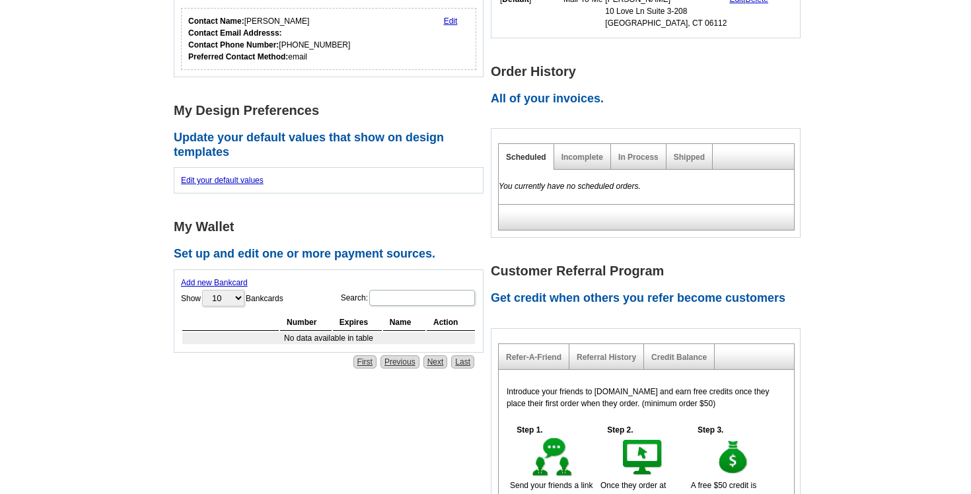
click at [577, 163] on div "Incomplete" at bounding box center [582, 157] width 57 height 26
click at [590, 155] on link "Incomplete" at bounding box center [582, 157] width 42 height 9
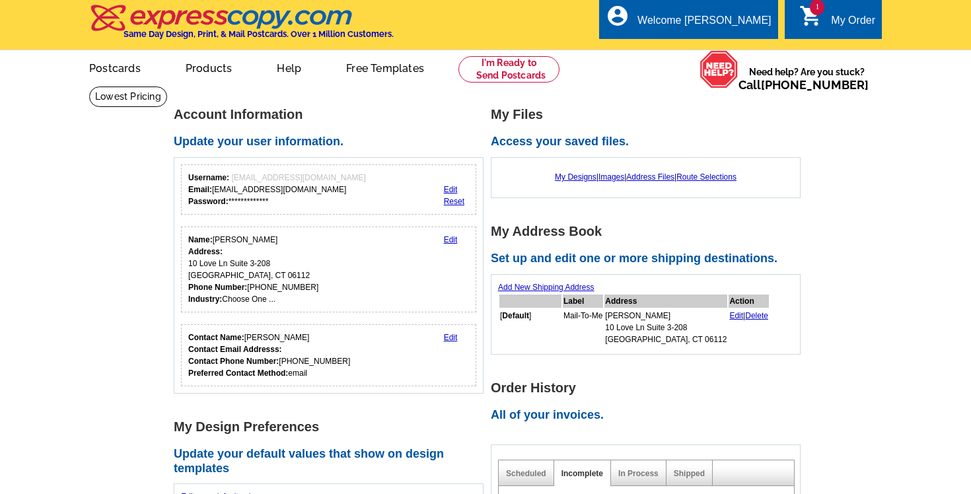
scroll to position [0, 0]
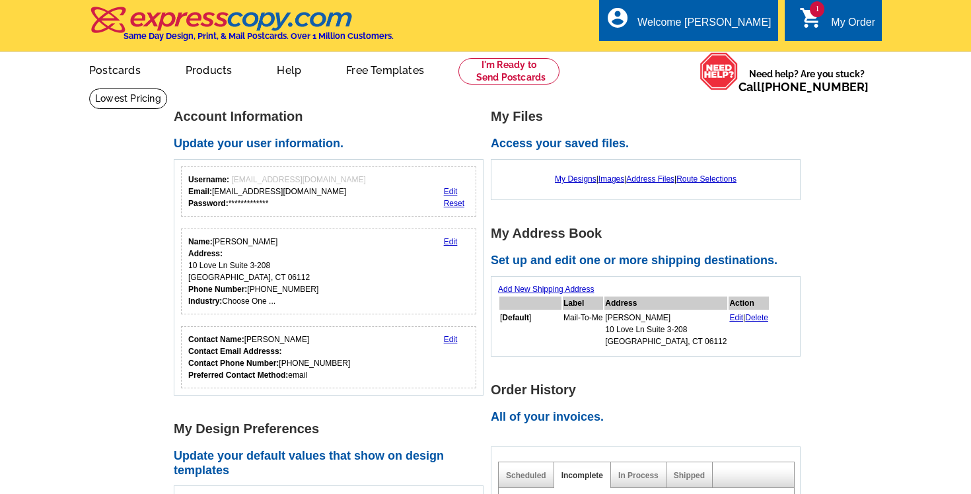
click at [839, 17] on div "My Order" at bounding box center [853, 26] width 44 height 18
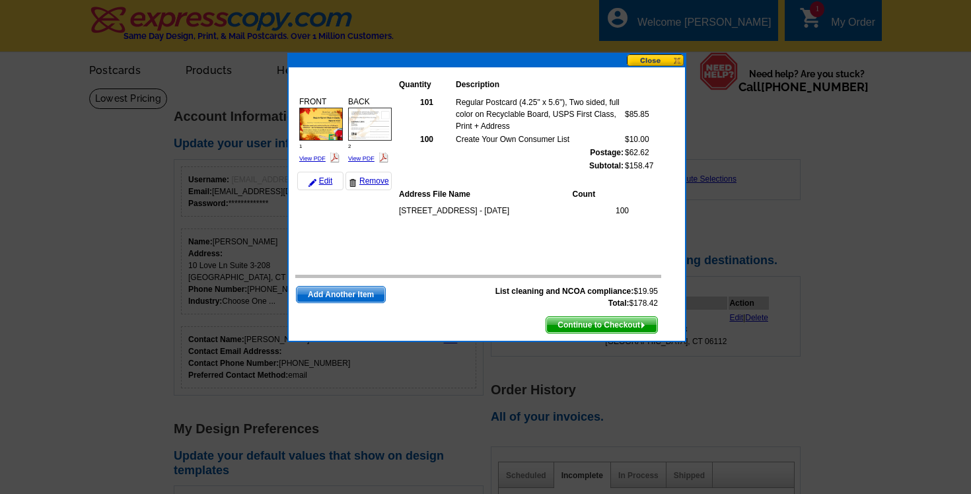
click at [365, 300] on span "Add Another Item" at bounding box center [340, 295] width 88 height 16
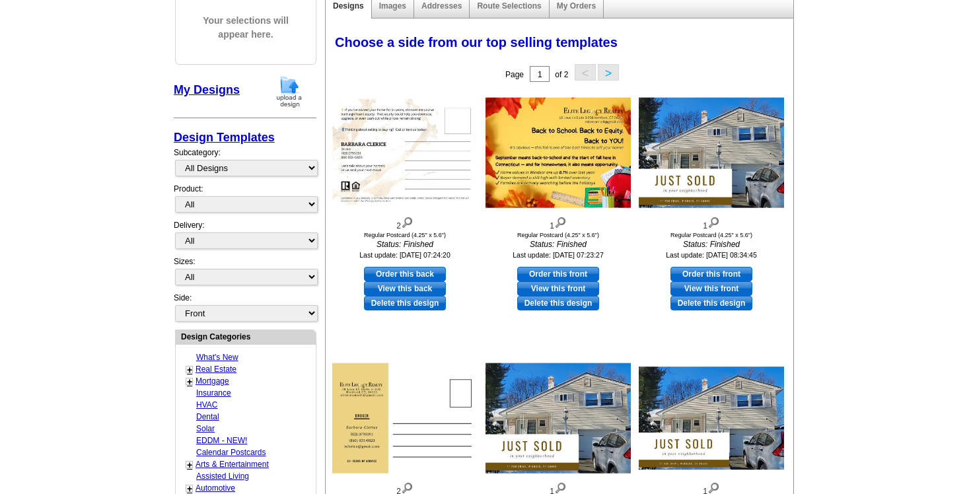
scroll to position [80, 0]
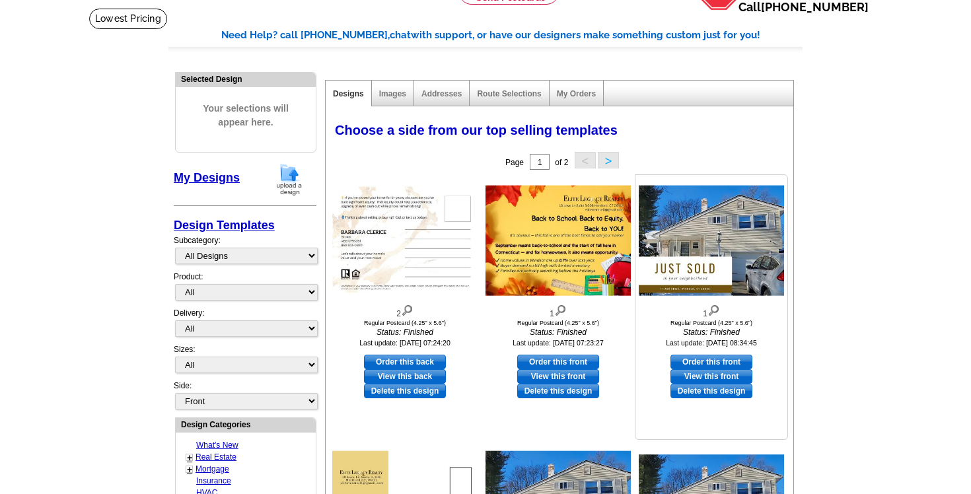
click at [701, 238] on img at bounding box center [711, 241] width 145 height 110
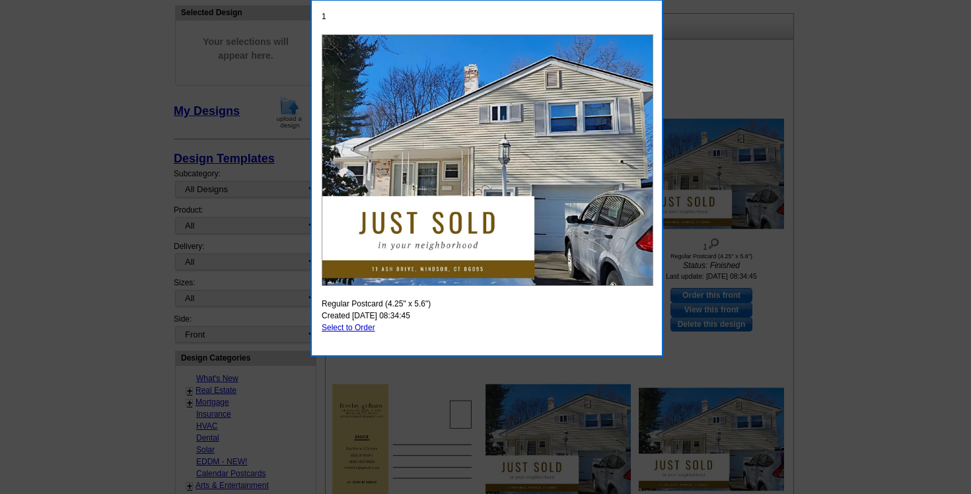
scroll to position [152, 0]
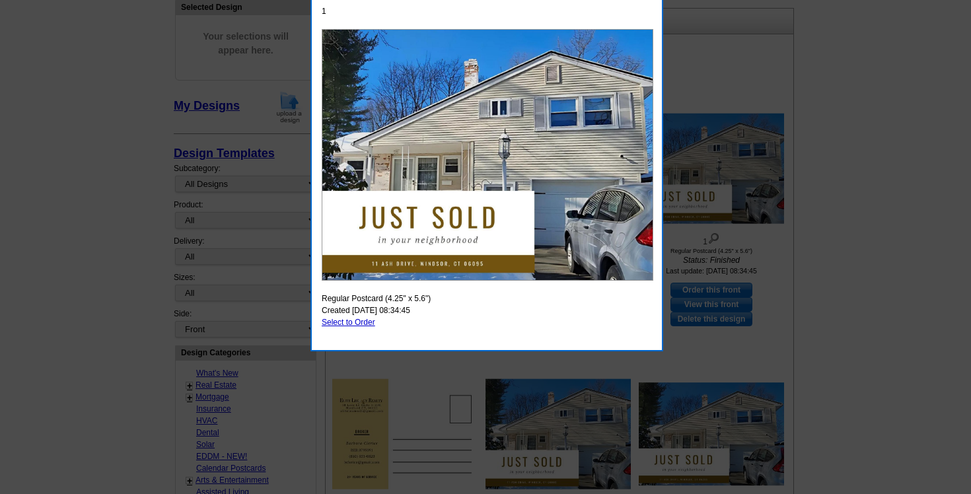
click at [363, 320] on link "Select to Order" at bounding box center [348, 322] width 53 height 9
select select "1"
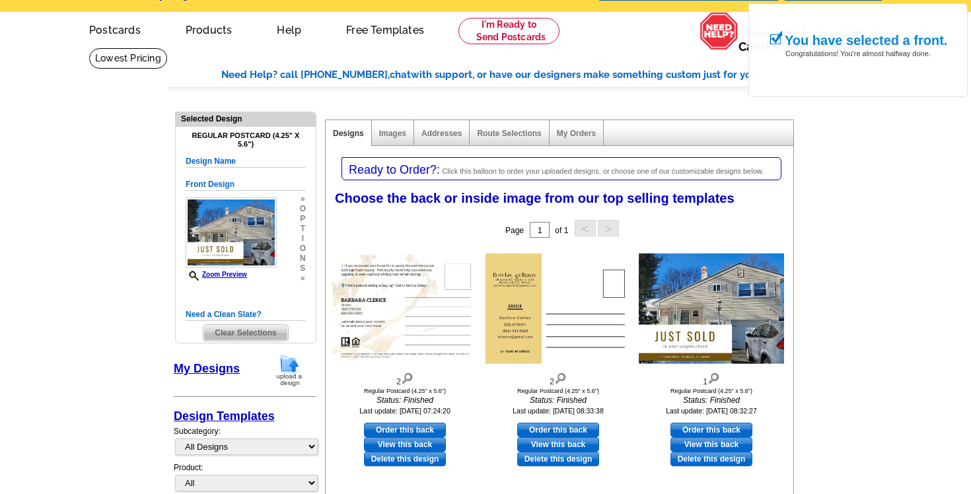
scroll to position [44, 0]
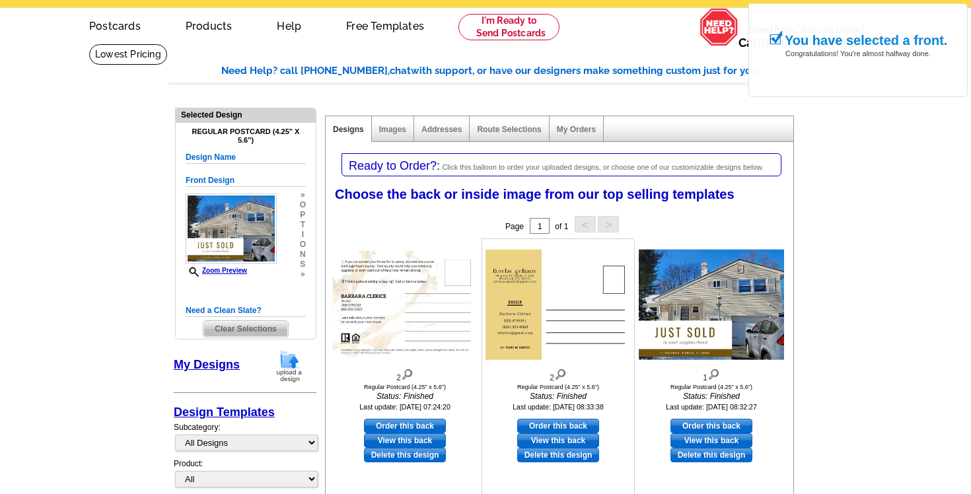
click at [555, 300] on img at bounding box center [557, 305] width 145 height 110
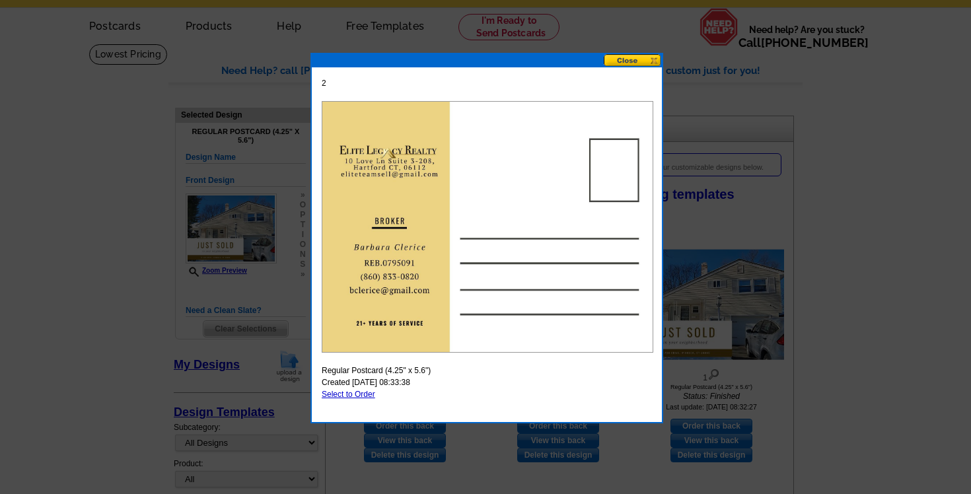
click at [363, 395] on link "Select to Order" at bounding box center [348, 394] width 53 height 9
select select "front"
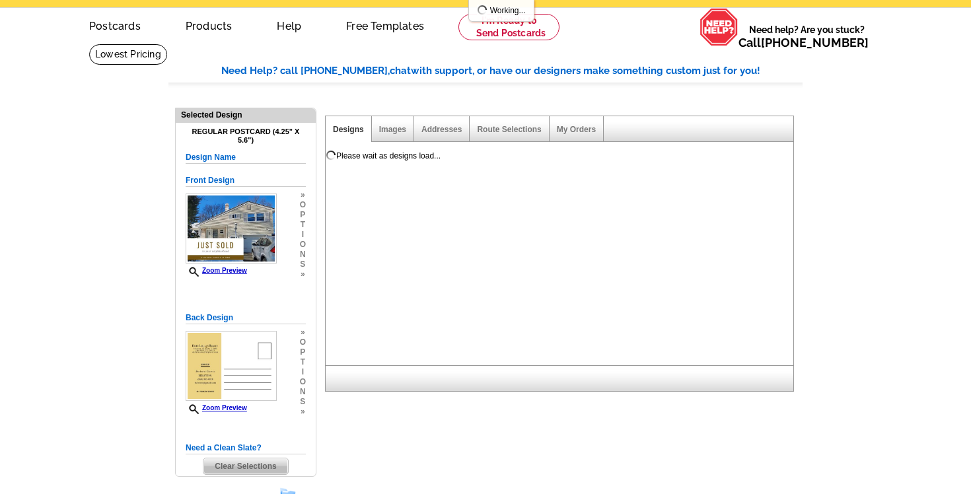
scroll to position [0, 0]
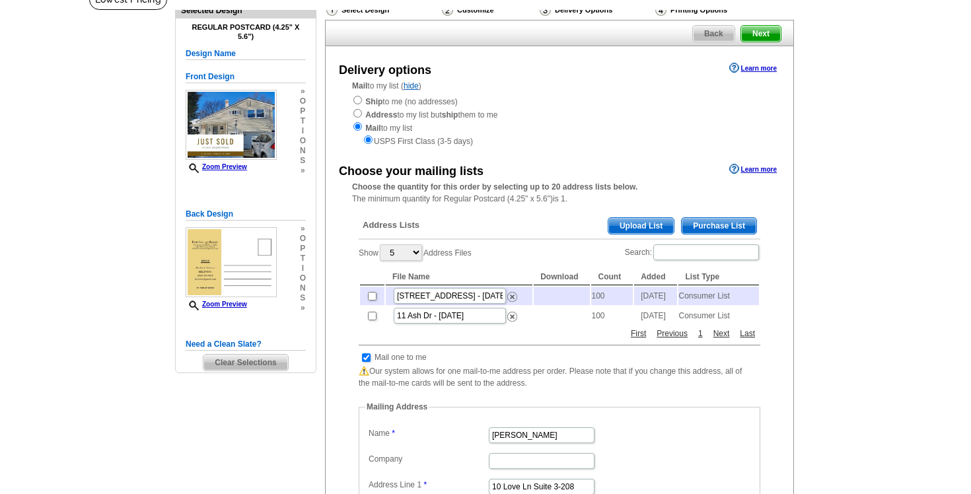
scroll to position [104, 0]
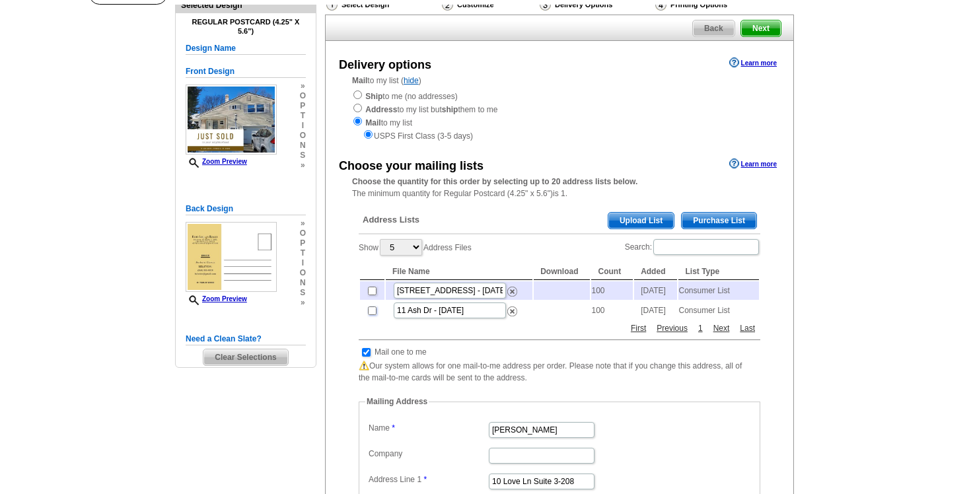
click at [369, 315] on input "checkbox" at bounding box center [372, 310] width 9 height 9
checkbox input "true"
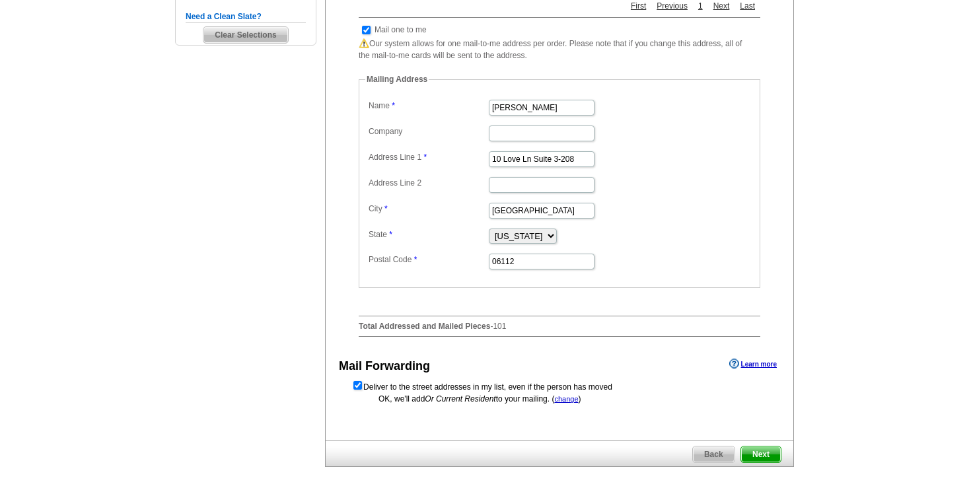
scroll to position [446, 0]
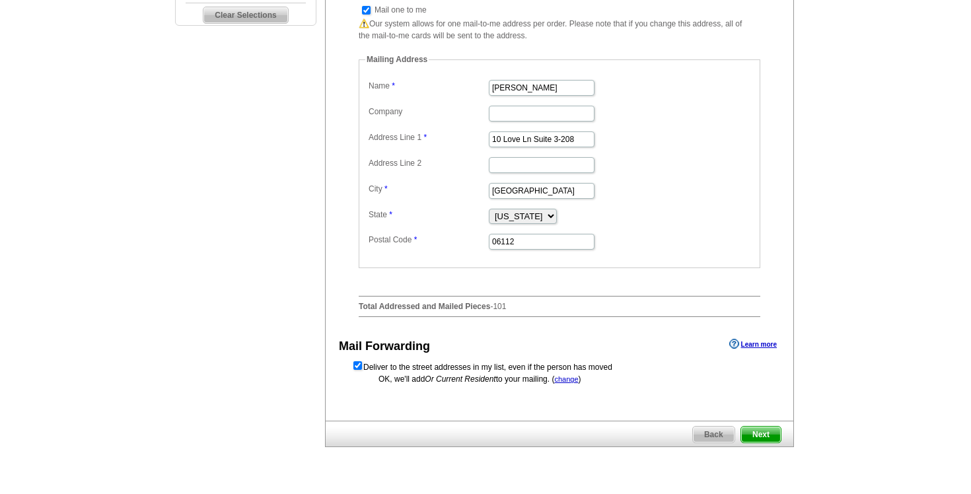
click at [757, 442] on span "Next" at bounding box center [761, 435] width 40 height 16
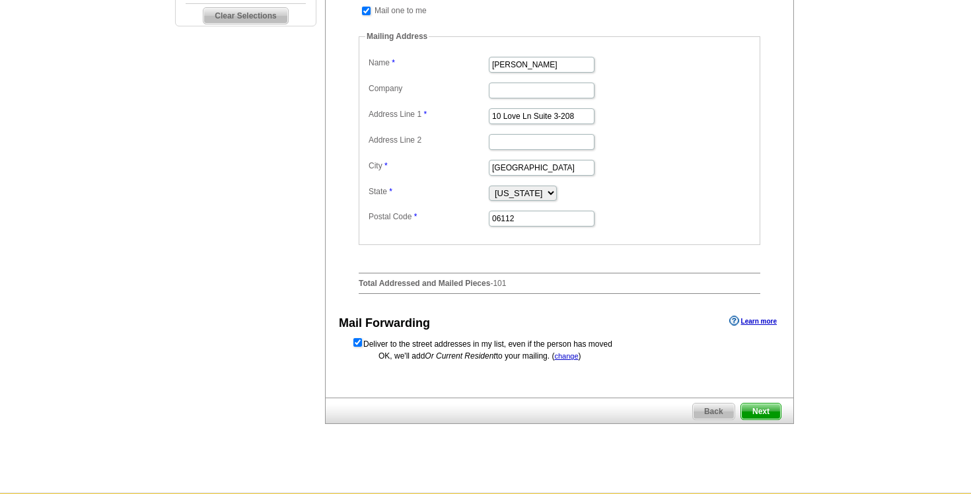
scroll to position [473, 0]
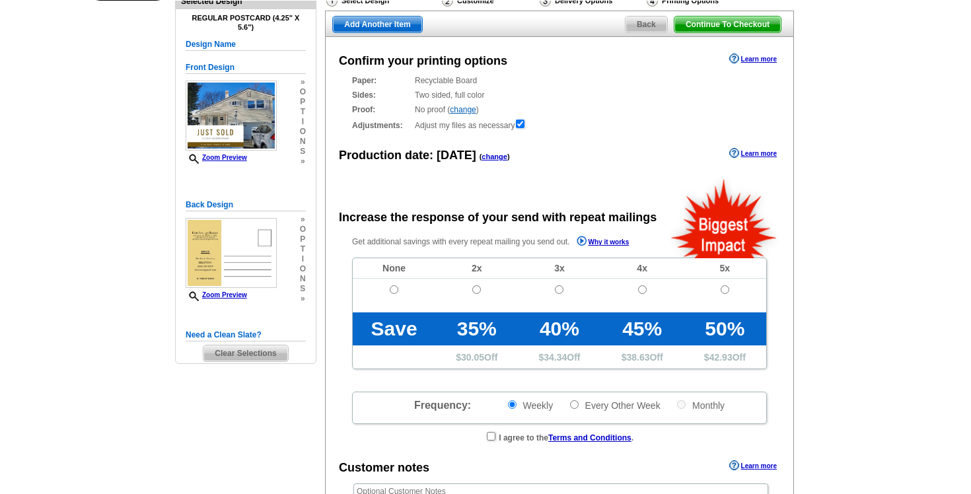
radio input "false"
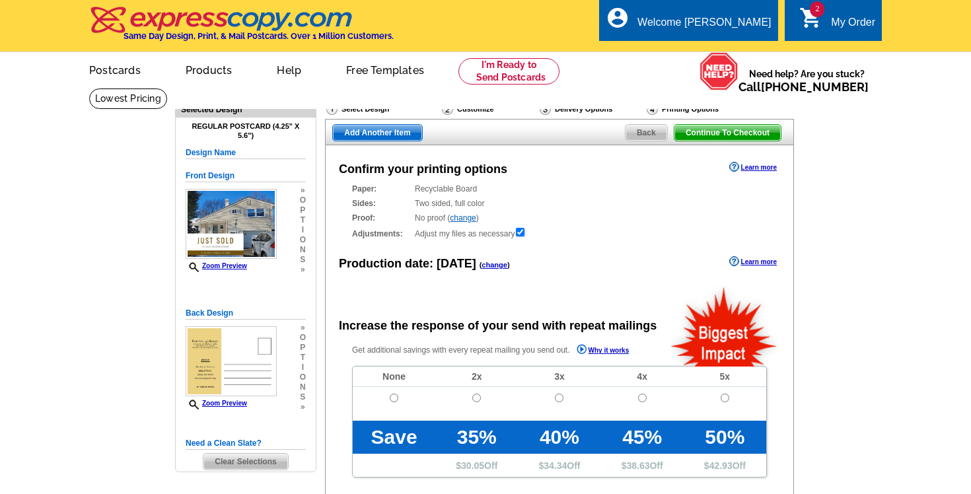
click at [717, 129] on span "Continue To Checkout" at bounding box center [727, 133] width 106 height 16
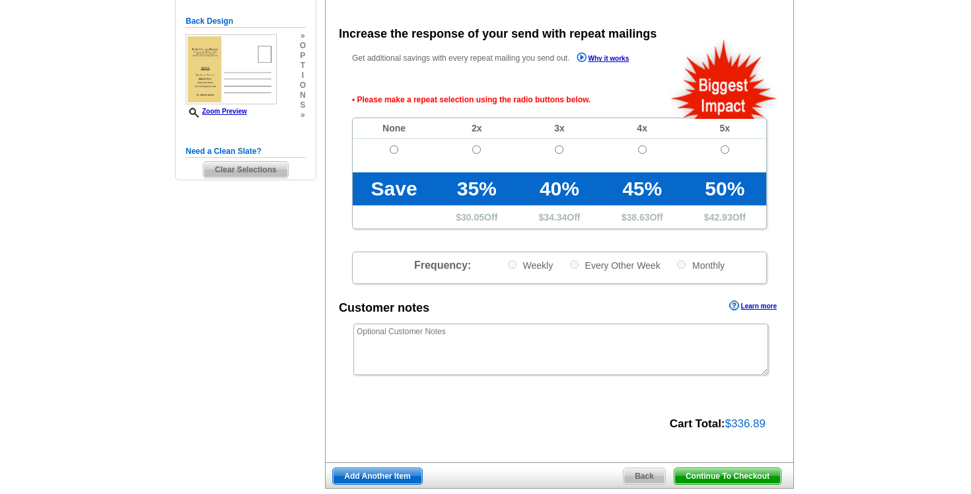
scroll to position [295, 0]
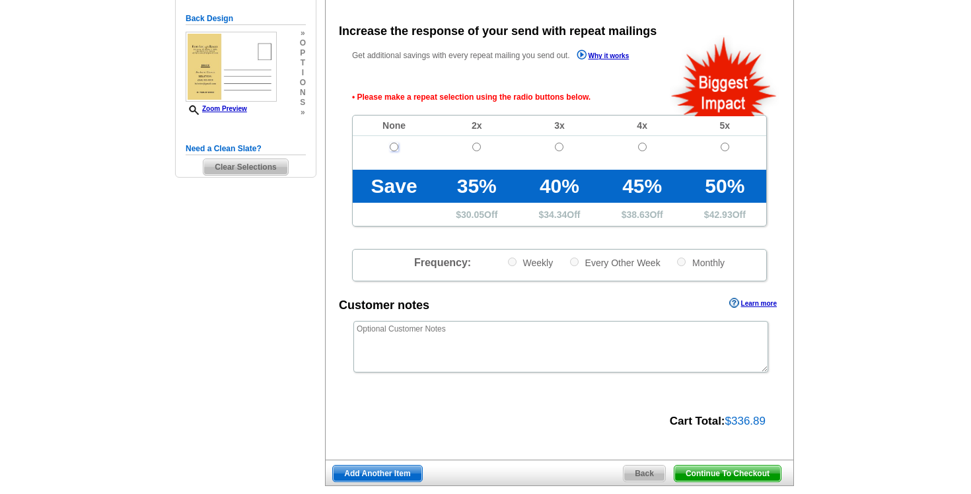
click at [392, 143] on input "radio" at bounding box center [394, 147] width 9 height 9
radio input "true"
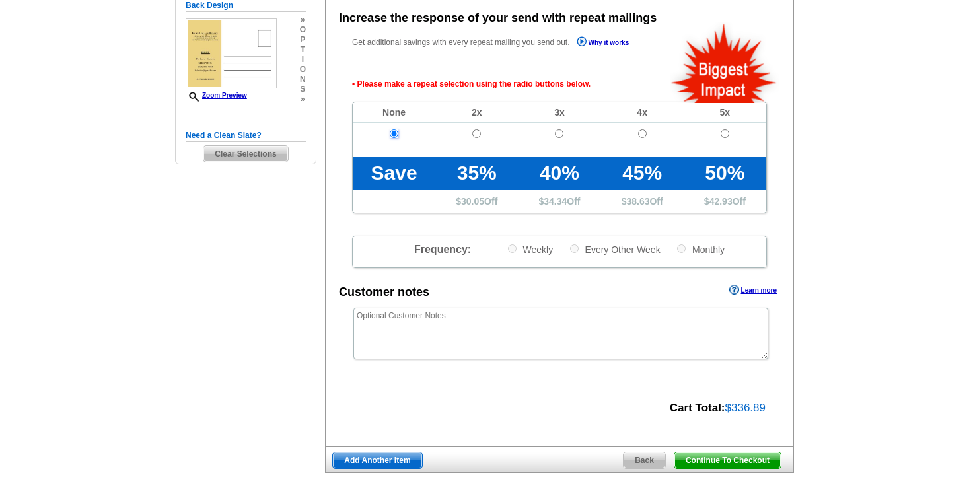
scroll to position [314, 0]
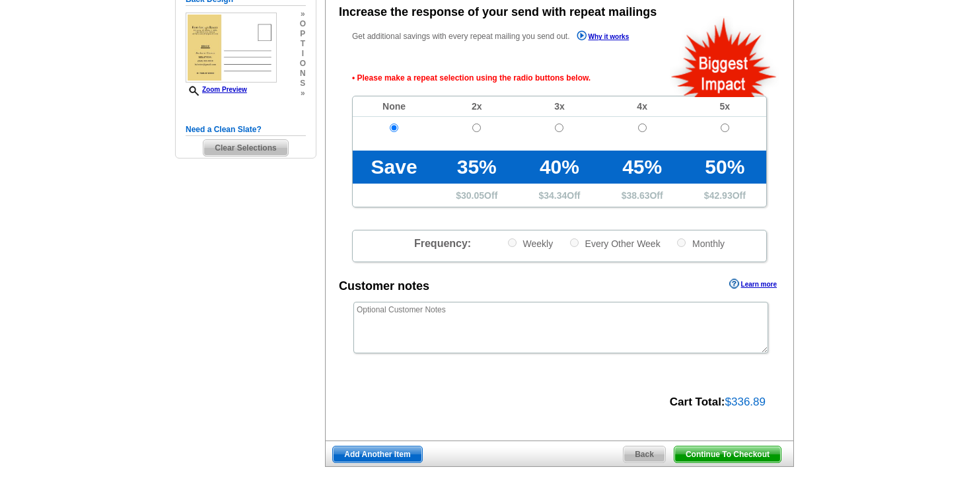
click at [711, 454] on span "Continue To Checkout" at bounding box center [727, 454] width 106 height 16
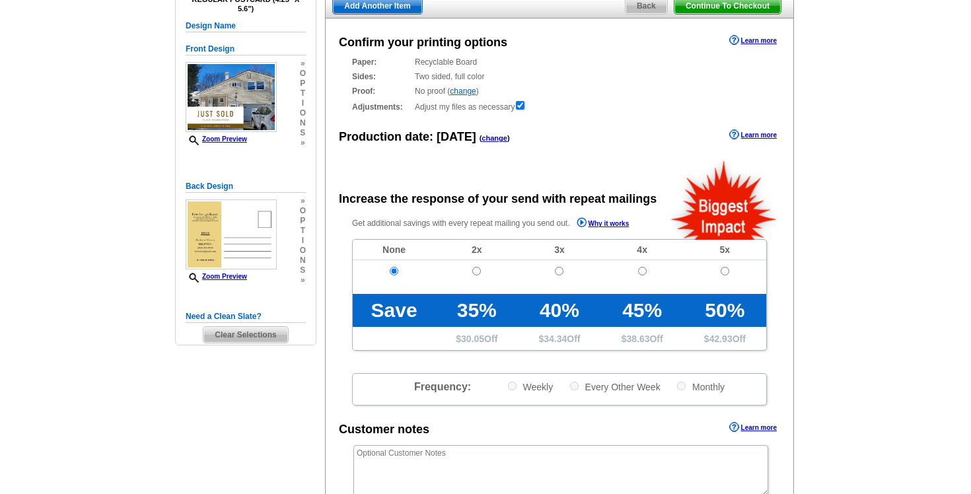
scroll to position [123, 0]
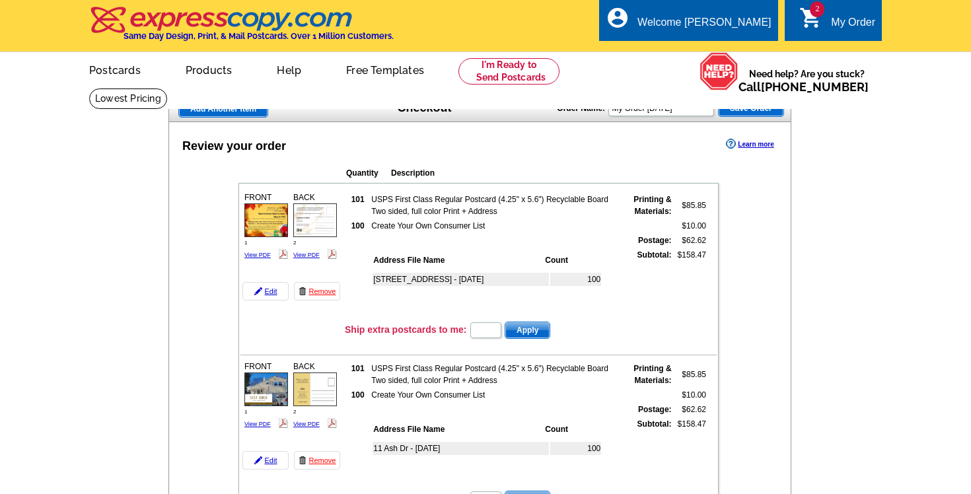
click at [752, 108] on span "Save Order" at bounding box center [750, 108] width 65 height 16
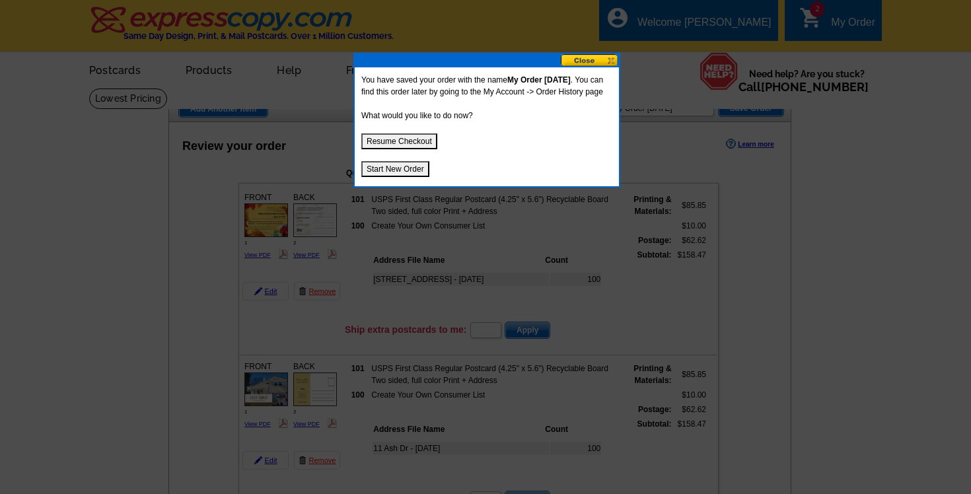
click at [595, 62] on button at bounding box center [590, 60] width 58 height 13
